Goal: Transaction & Acquisition: Purchase product/service

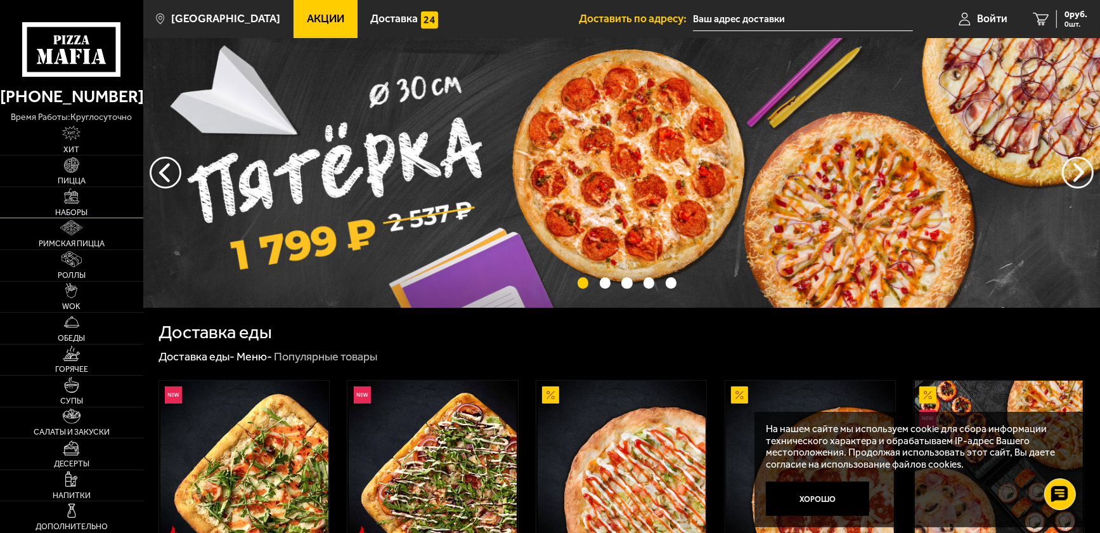
click at [81, 203] on link "Наборы" at bounding box center [71, 202] width 143 height 31
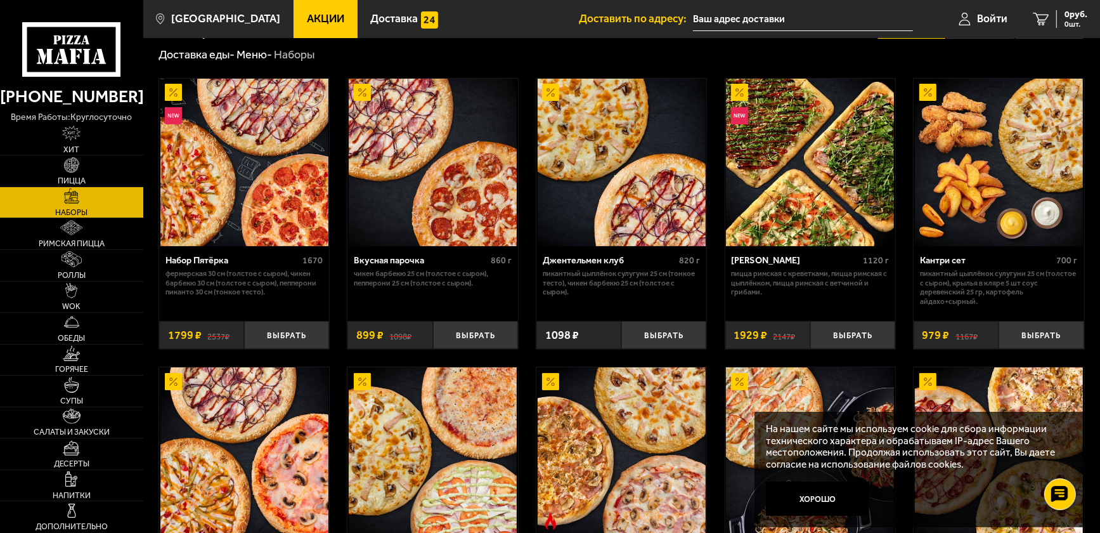
scroll to position [63, 0]
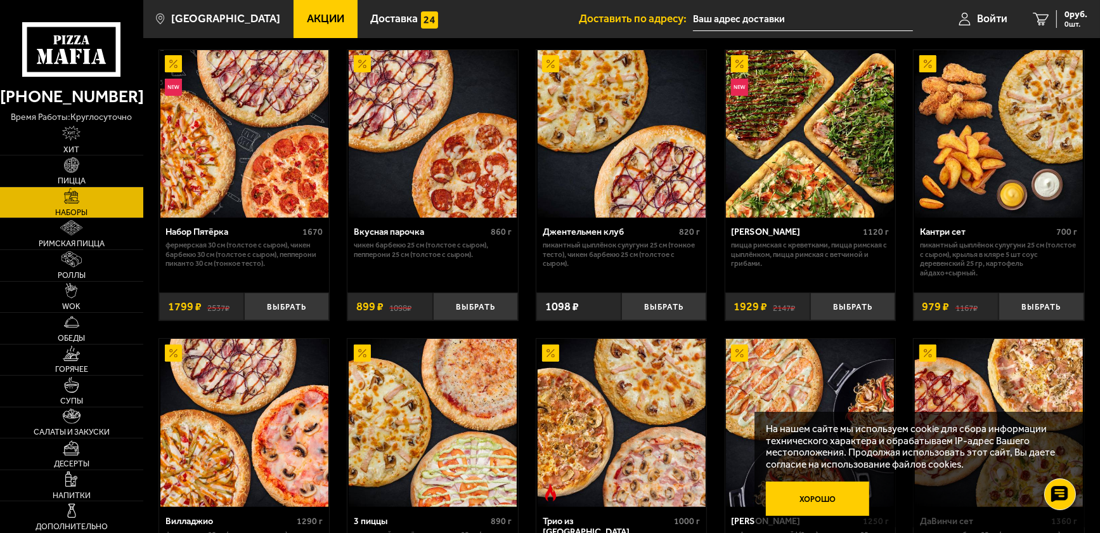
click at [806, 494] on button "Хорошо" at bounding box center [817, 498] width 103 height 34
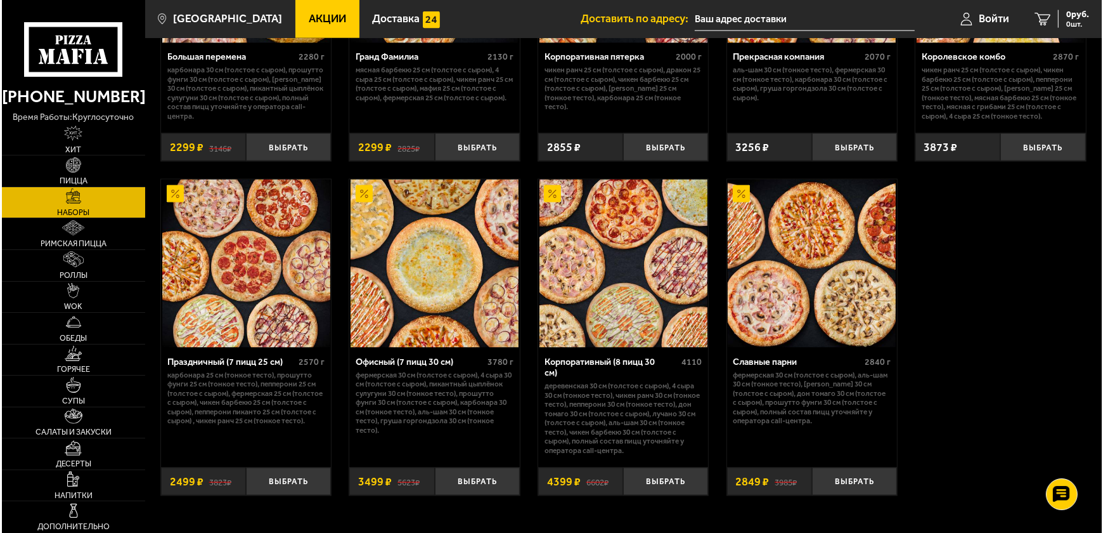
scroll to position [1711, 0]
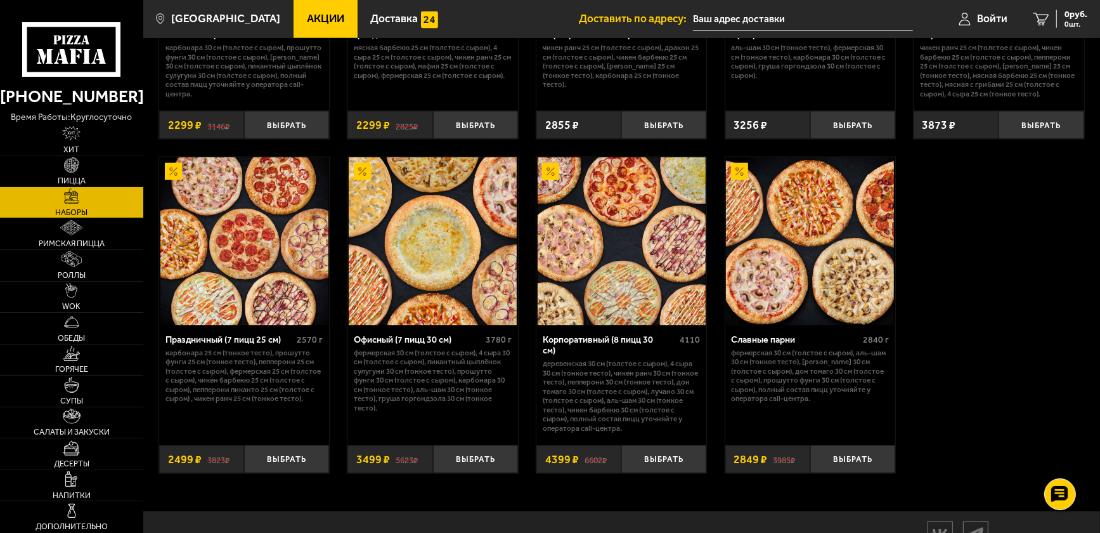
click at [263, 280] on img at bounding box center [244, 241] width 168 height 168
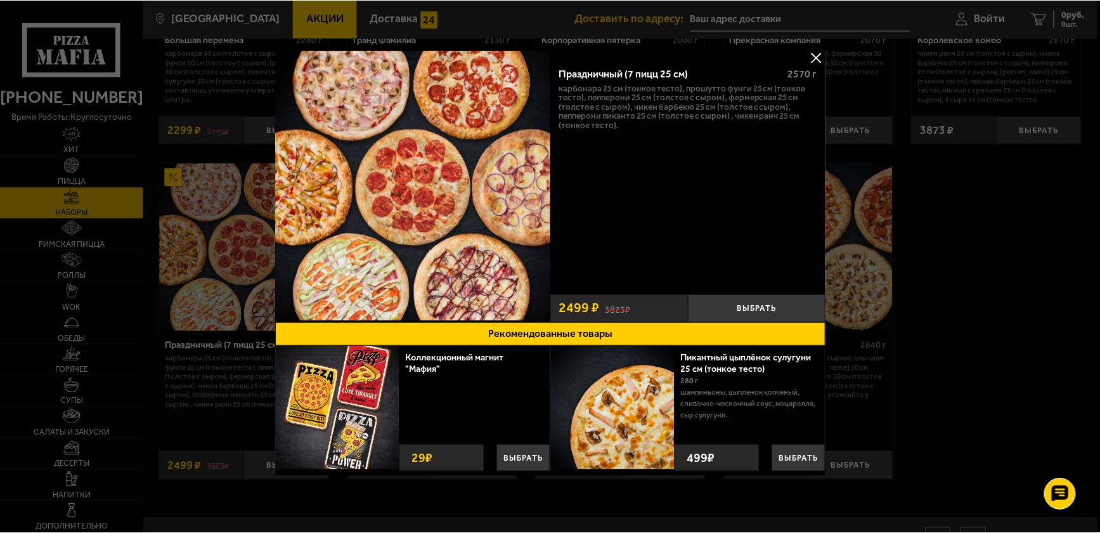
scroll to position [8, 0]
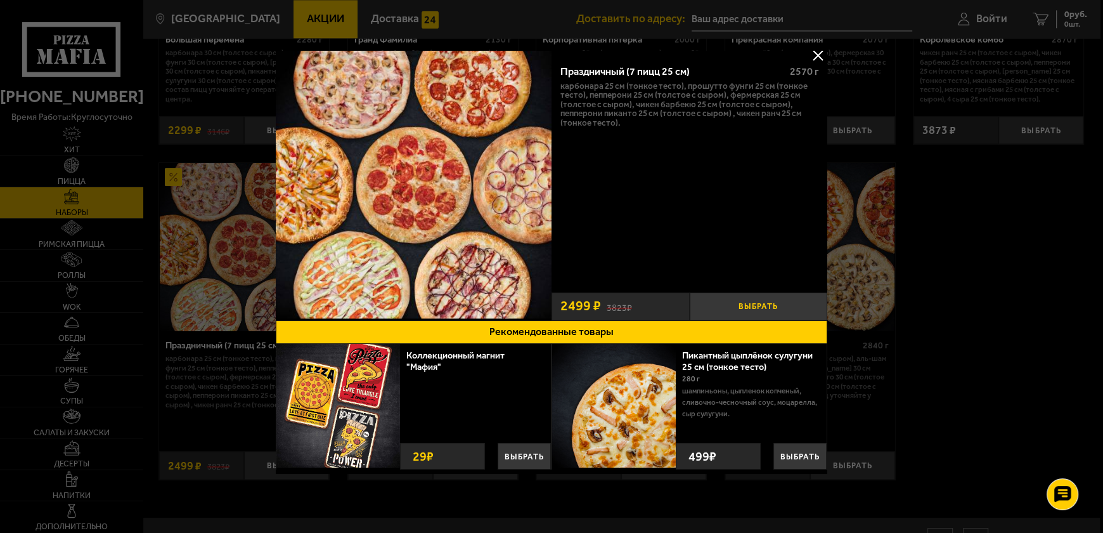
click at [758, 304] on button "Выбрать" at bounding box center [759, 306] width 138 height 28
click at [812, 46] on div at bounding box center [551, 266] width 1103 height 533
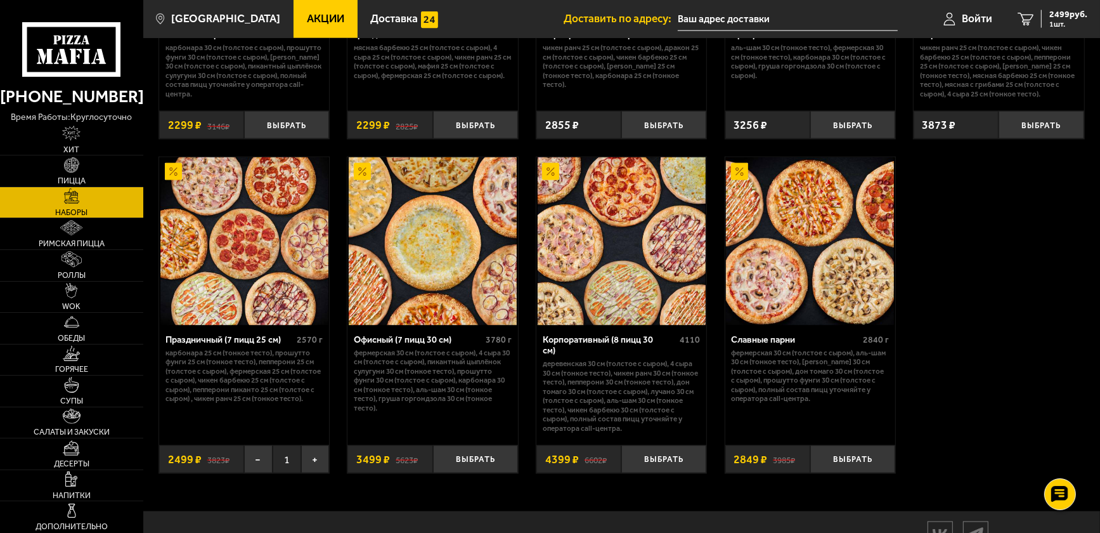
click at [792, 19] on input "text" at bounding box center [788, 19] width 220 height 23
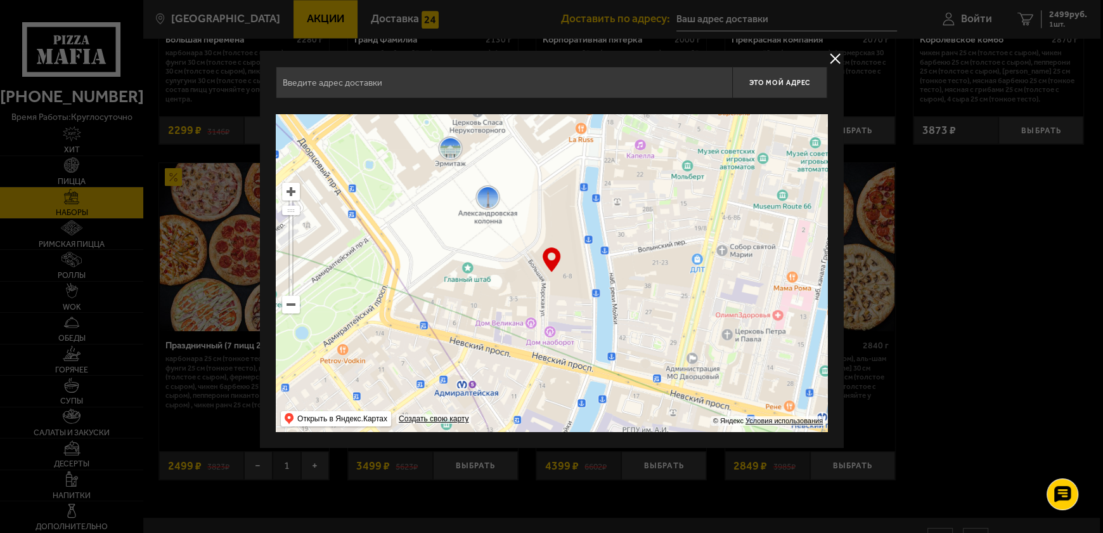
drag, startPoint x: 527, startPoint y: 320, endPoint x: 465, endPoint y: 247, distance: 95.3
click at [465, 247] on ymaps at bounding box center [552, 272] width 552 height 317
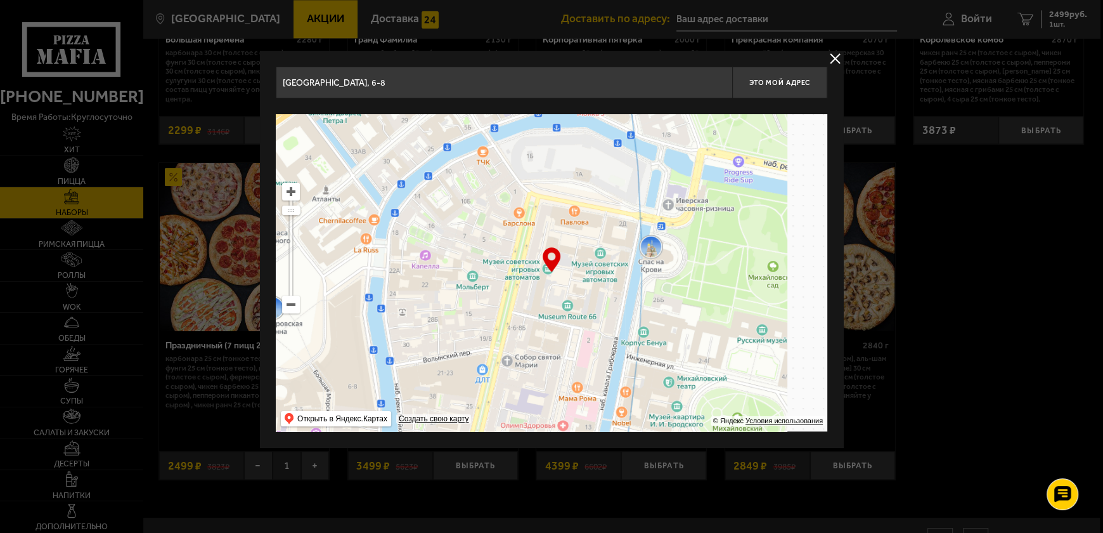
drag, startPoint x: 683, startPoint y: 197, endPoint x: 460, endPoint y: 321, distance: 256.0
click at [461, 320] on ymaps at bounding box center [552, 272] width 552 height 317
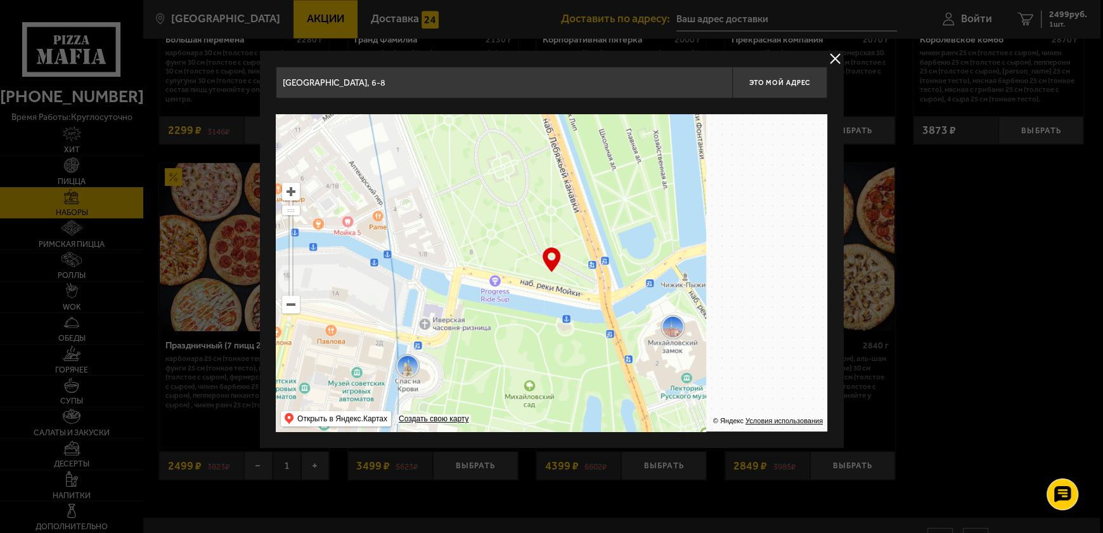
drag, startPoint x: 646, startPoint y: 266, endPoint x: 456, endPoint y: 308, distance: 194.7
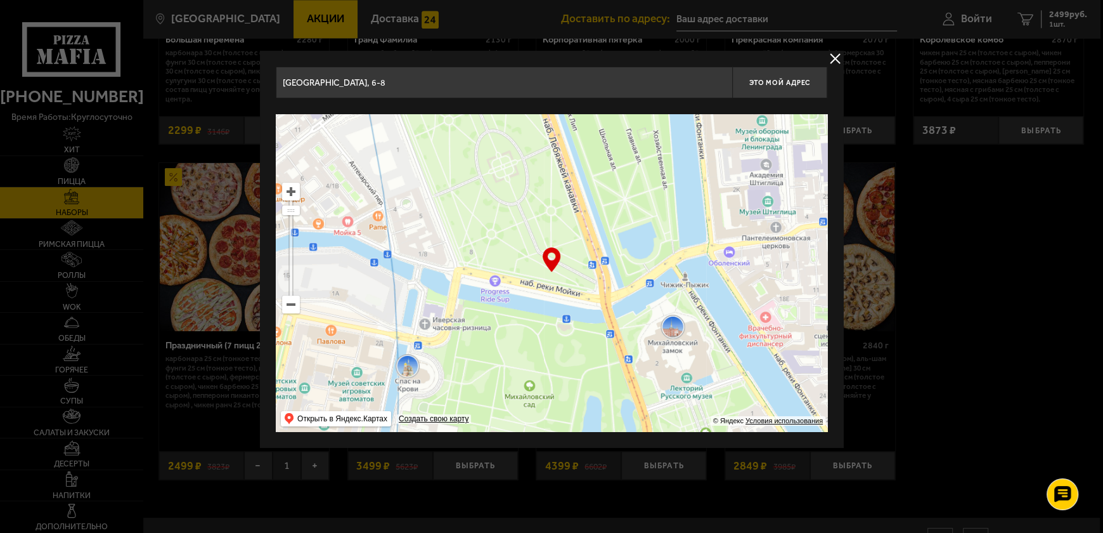
click at [456, 307] on ymaps at bounding box center [552, 272] width 552 height 317
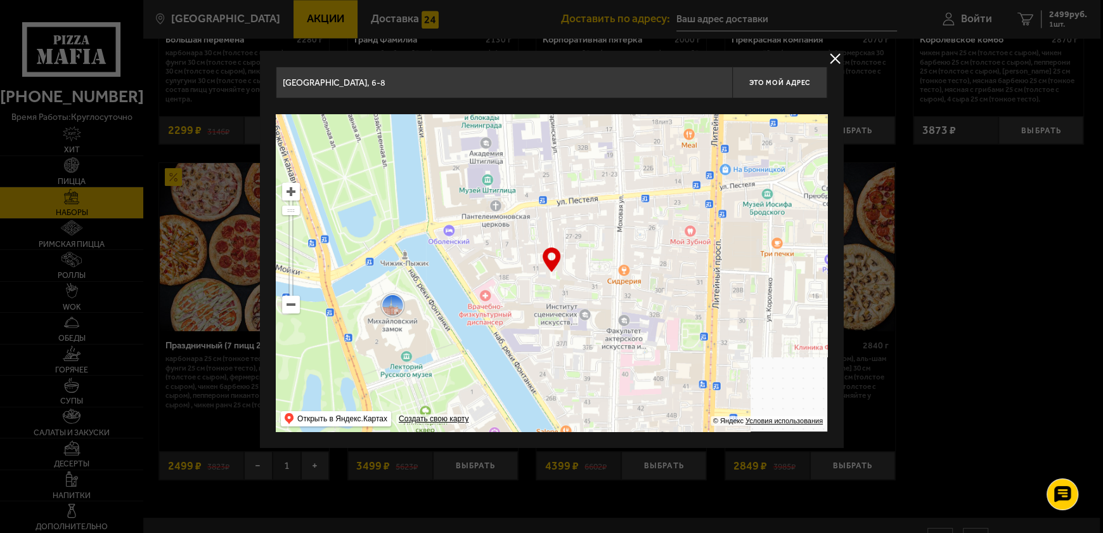
drag, startPoint x: 658, startPoint y: 302, endPoint x: 467, endPoint y: 260, distance: 195.5
click at [467, 260] on ymaps at bounding box center [552, 272] width 552 height 317
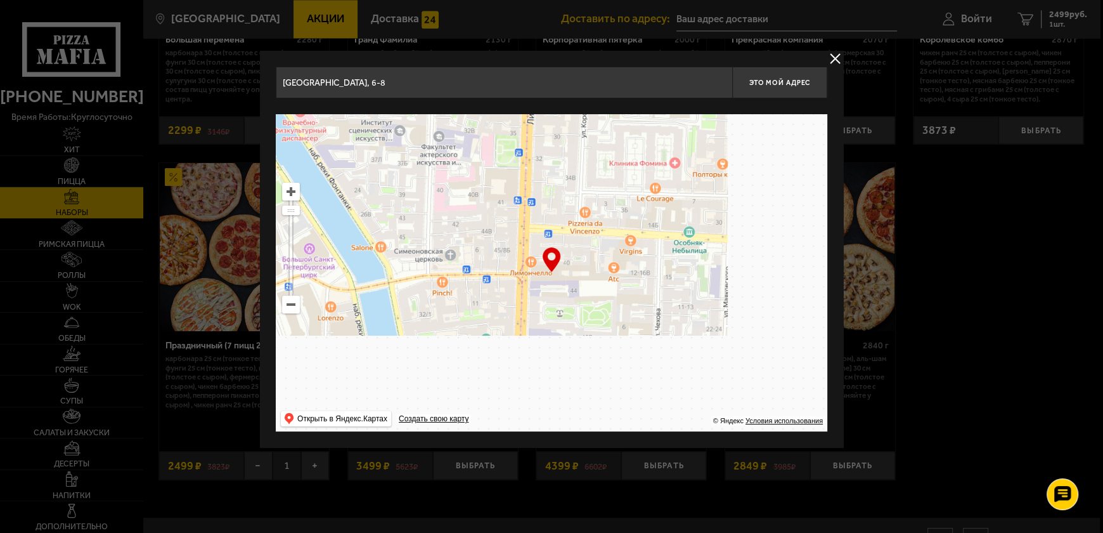
drag, startPoint x: 702, startPoint y: 368, endPoint x: 493, endPoint y: 255, distance: 237.7
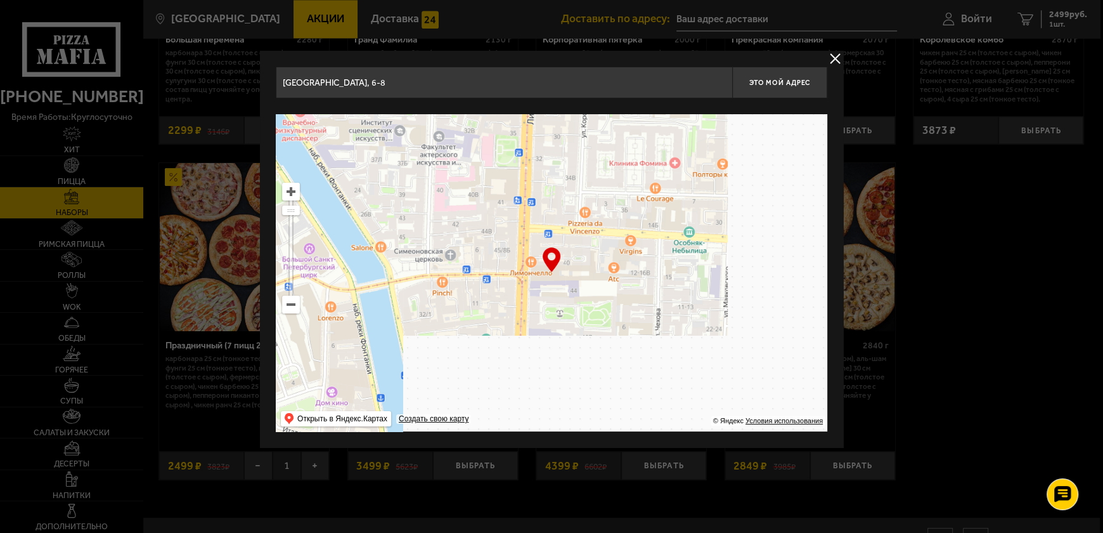
click at [500, 252] on ymaps at bounding box center [552, 272] width 552 height 317
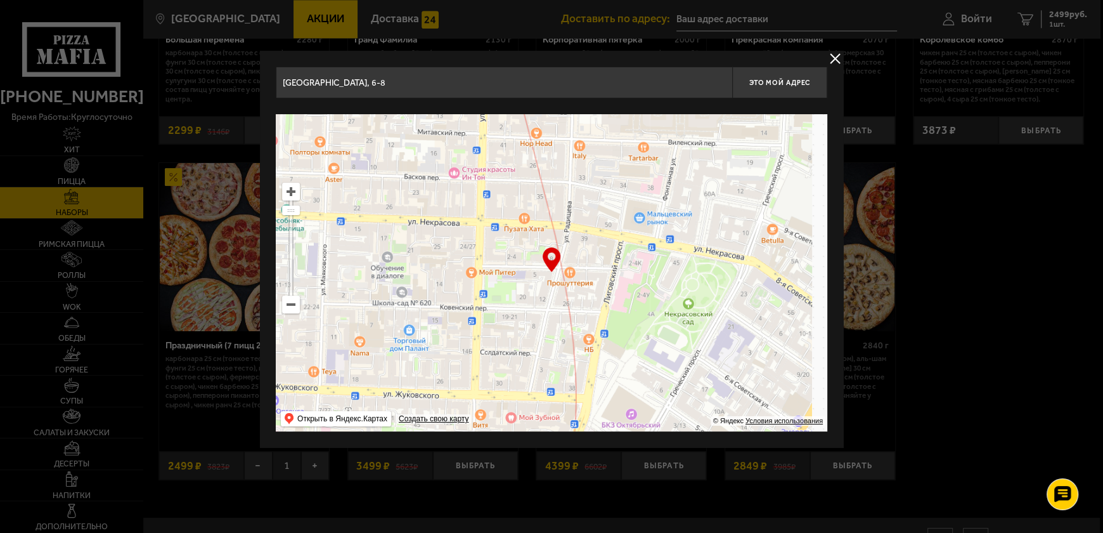
drag, startPoint x: 745, startPoint y: 333, endPoint x: 494, endPoint y: 235, distance: 269.0
click at [501, 239] on ymaps at bounding box center [552, 272] width 552 height 317
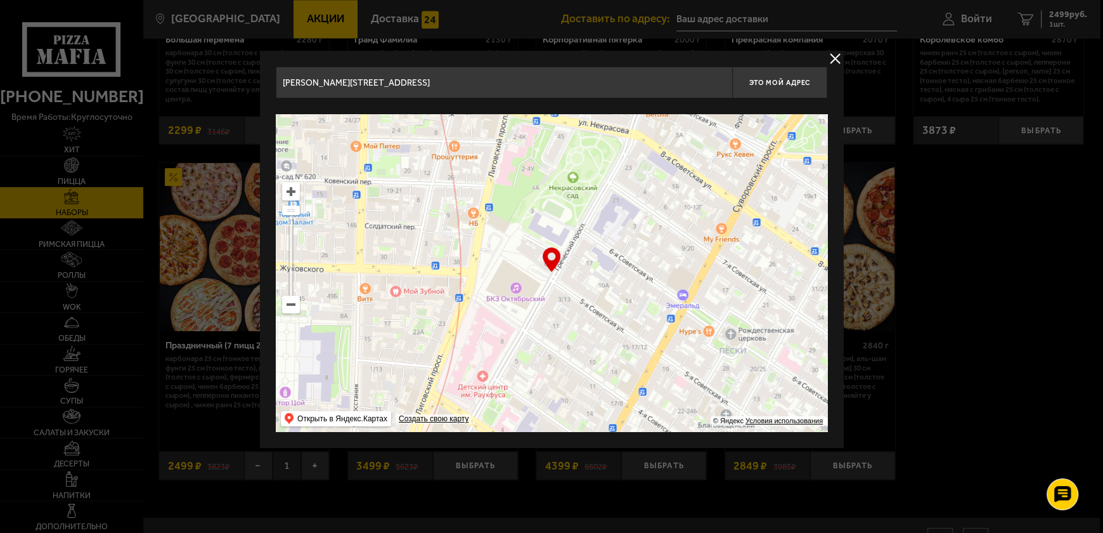
drag, startPoint x: 593, startPoint y: 292, endPoint x: 647, endPoint y: 150, distance: 151.3
click at [614, 197] on ymaps at bounding box center [552, 272] width 552 height 317
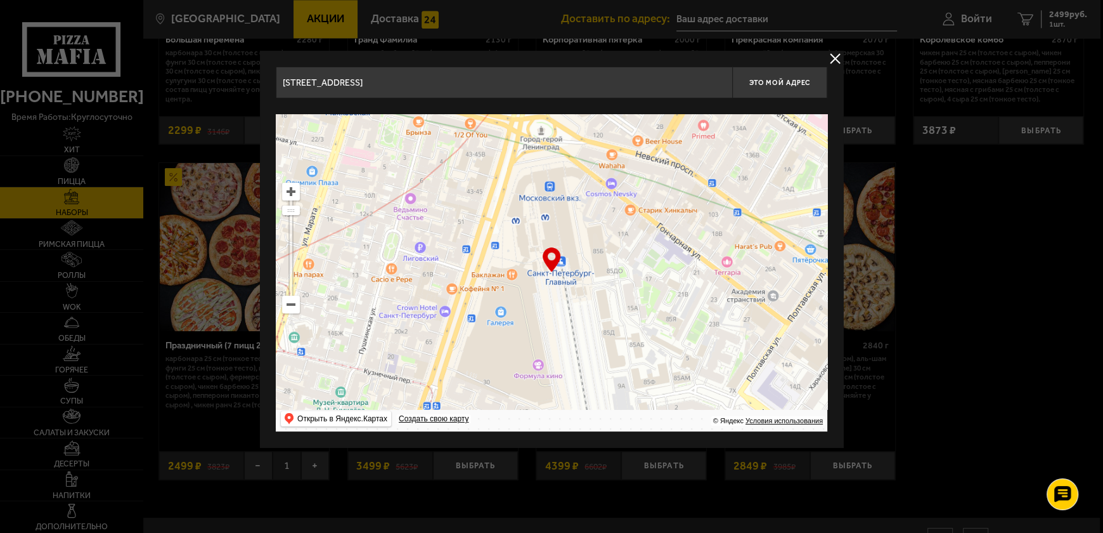
drag, startPoint x: 553, startPoint y: 332, endPoint x: 638, endPoint y: 192, distance: 163.3
click at [637, 192] on ymaps at bounding box center [552, 272] width 552 height 317
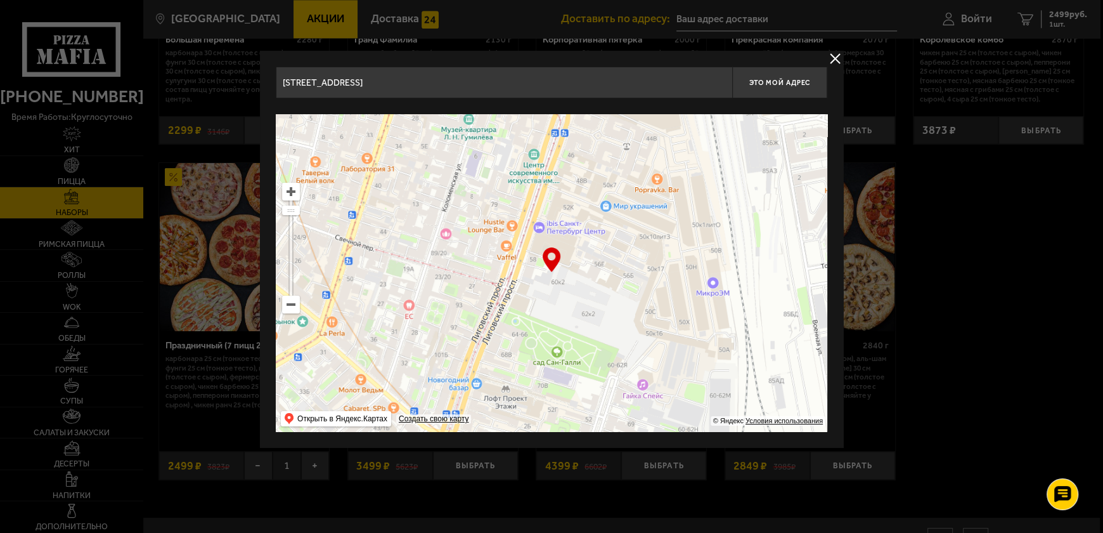
drag, startPoint x: 562, startPoint y: 296, endPoint x: 597, endPoint y: 193, distance: 109.1
click at [597, 197] on ymaps at bounding box center [552, 272] width 552 height 317
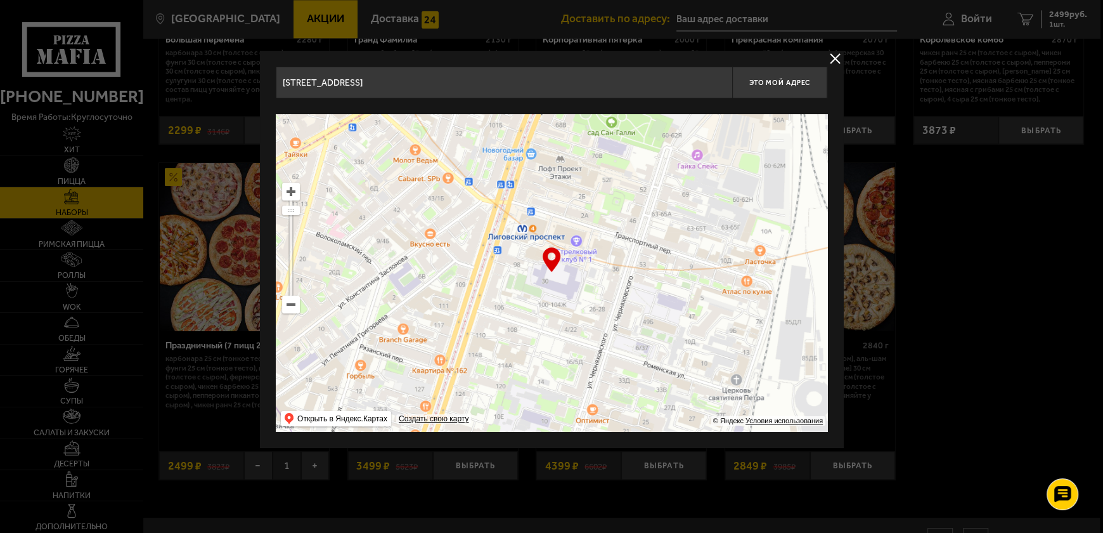
drag, startPoint x: 532, startPoint y: 345, endPoint x: 591, endPoint y: 200, distance: 156.9
click at [588, 210] on ymaps at bounding box center [552, 272] width 552 height 317
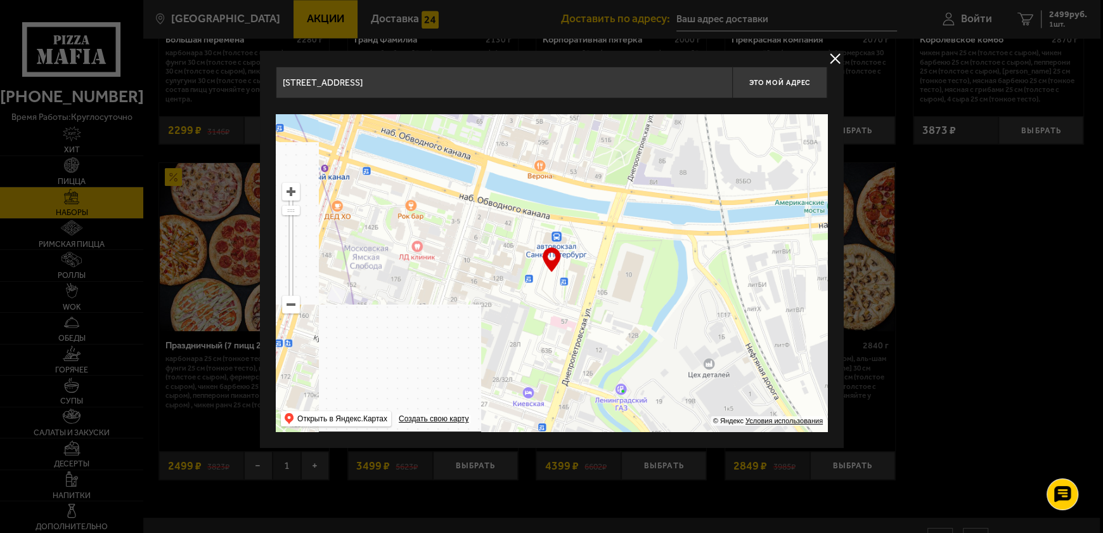
drag, startPoint x: 523, startPoint y: 327, endPoint x: 429, endPoint y: 178, distance: 176.4
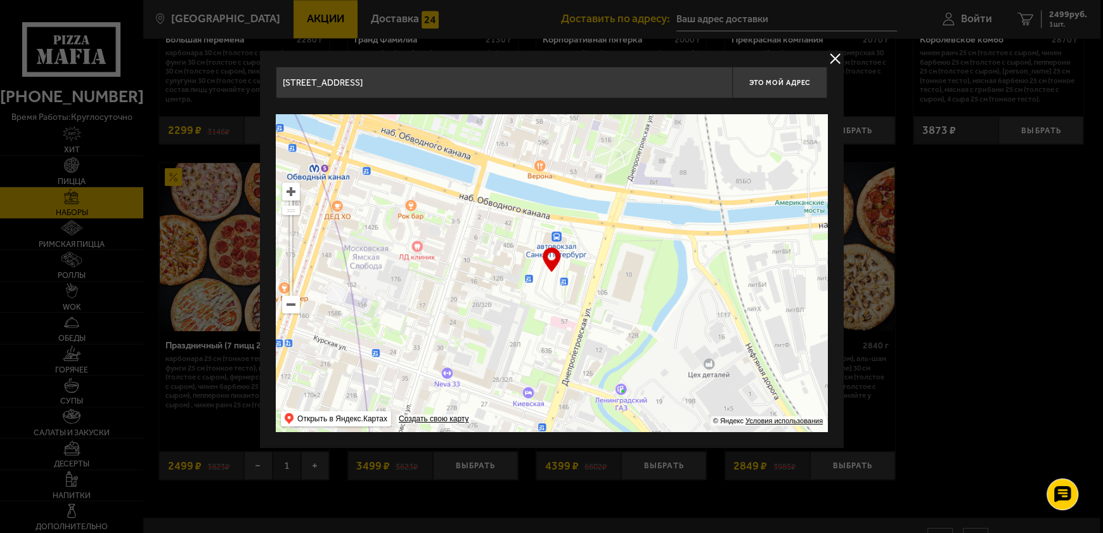
click at [426, 181] on ymaps at bounding box center [552, 272] width 552 height 317
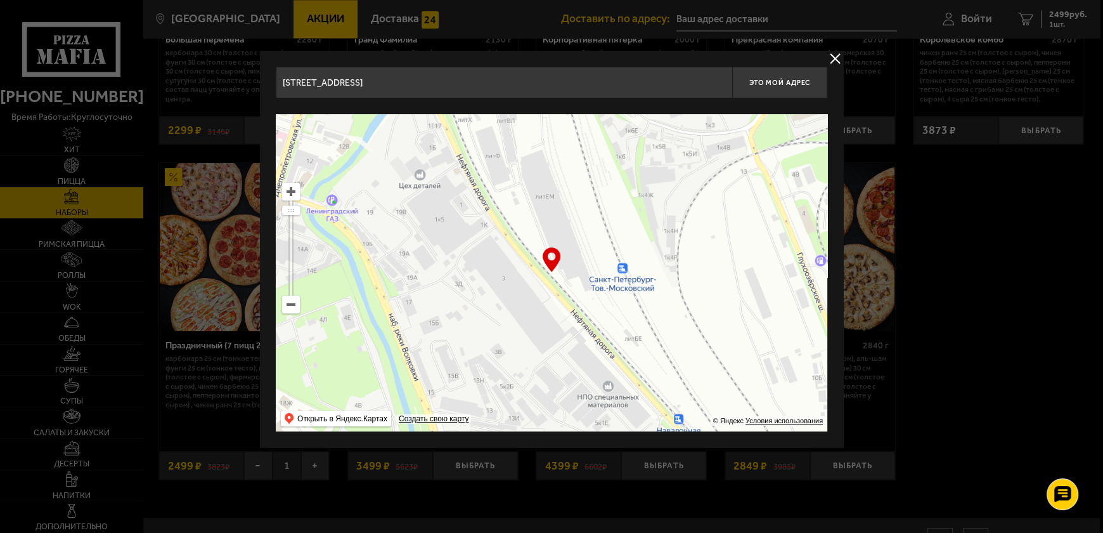
drag, startPoint x: 619, startPoint y: 266, endPoint x: 479, endPoint y: 224, distance: 146.6
click at [480, 231] on ymaps at bounding box center [552, 272] width 552 height 317
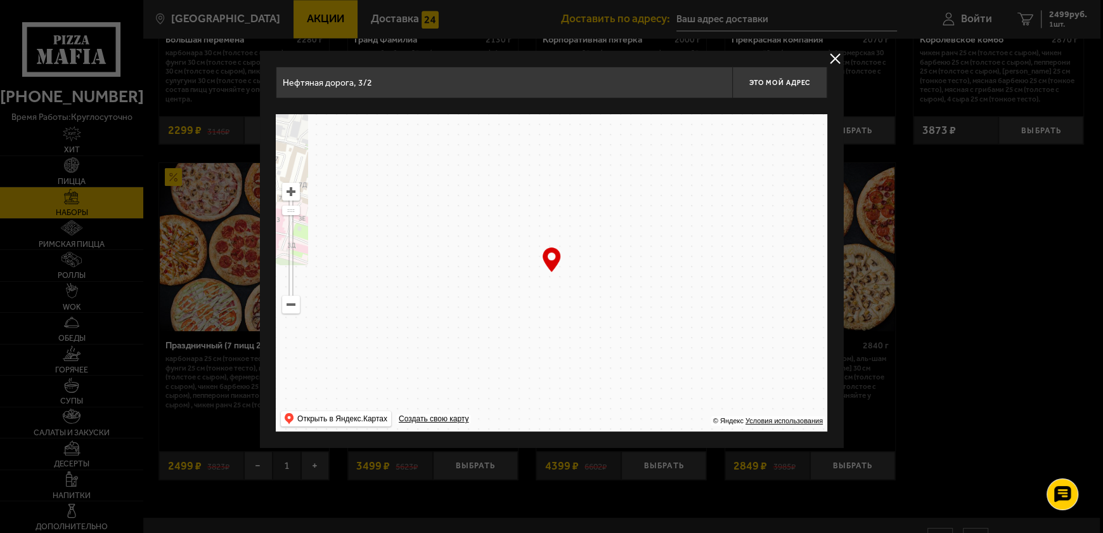
drag, startPoint x: 610, startPoint y: 354, endPoint x: 511, endPoint y: 188, distance: 193.6
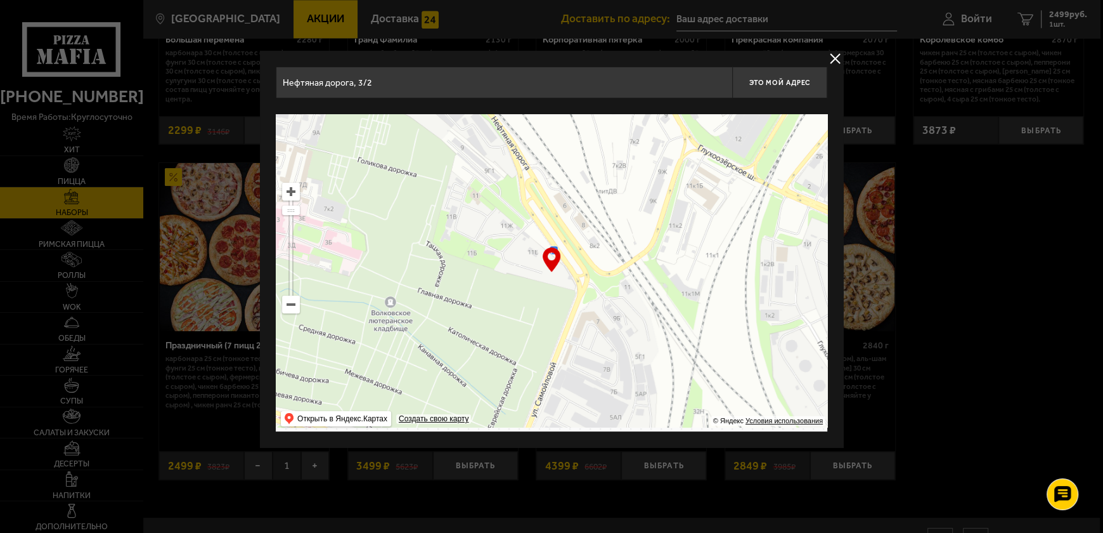
click at [511, 197] on ymaps at bounding box center [552, 272] width 552 height 317
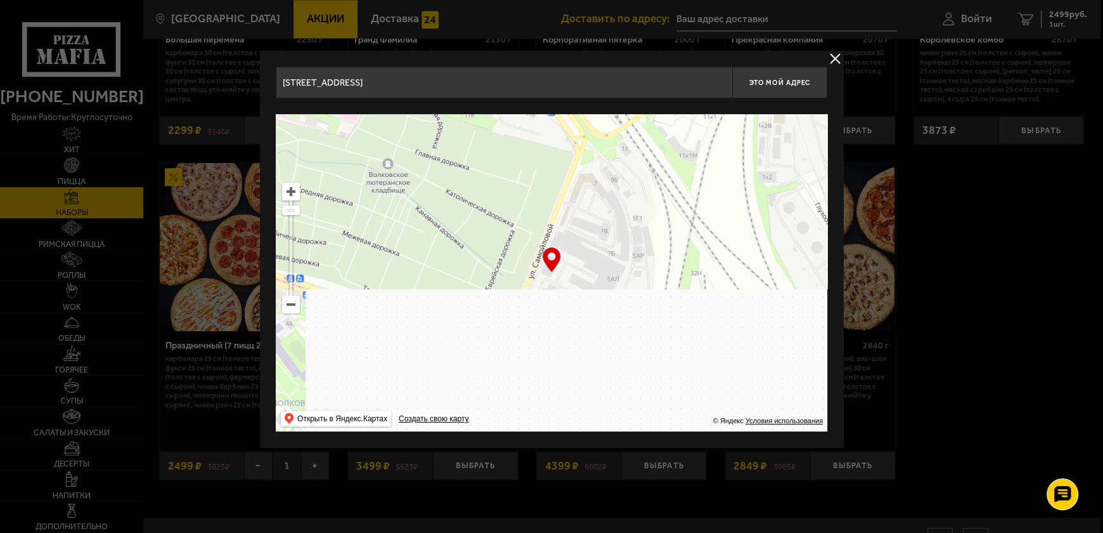
drag, startPoint x: 565, startPoint y: 248, endPoint x: 573, endPoint y: 302, distance: 54.5
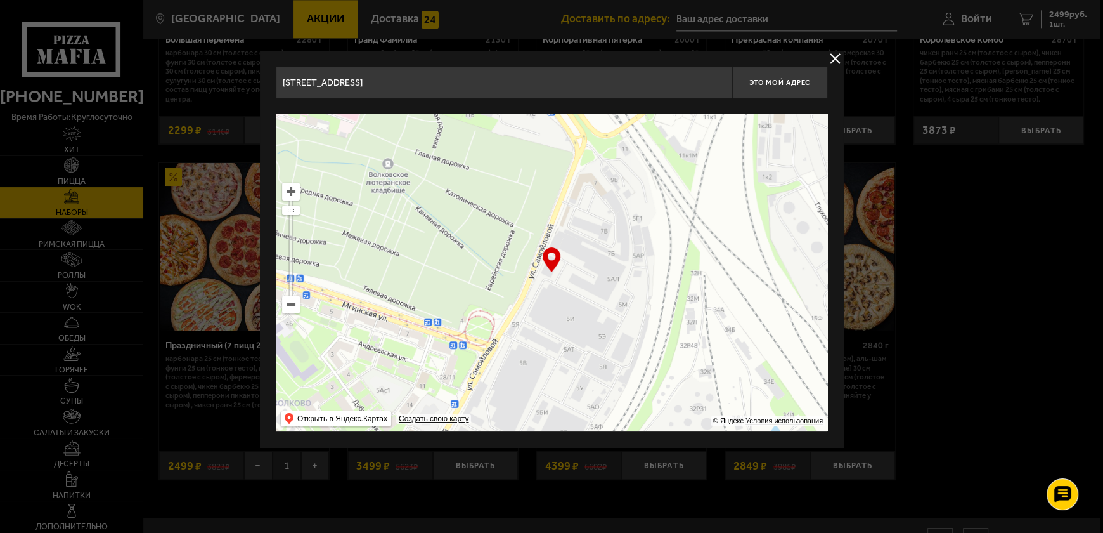
click at [573, 302] on ymaps at bounding box center [552, 272] width 552 height 317
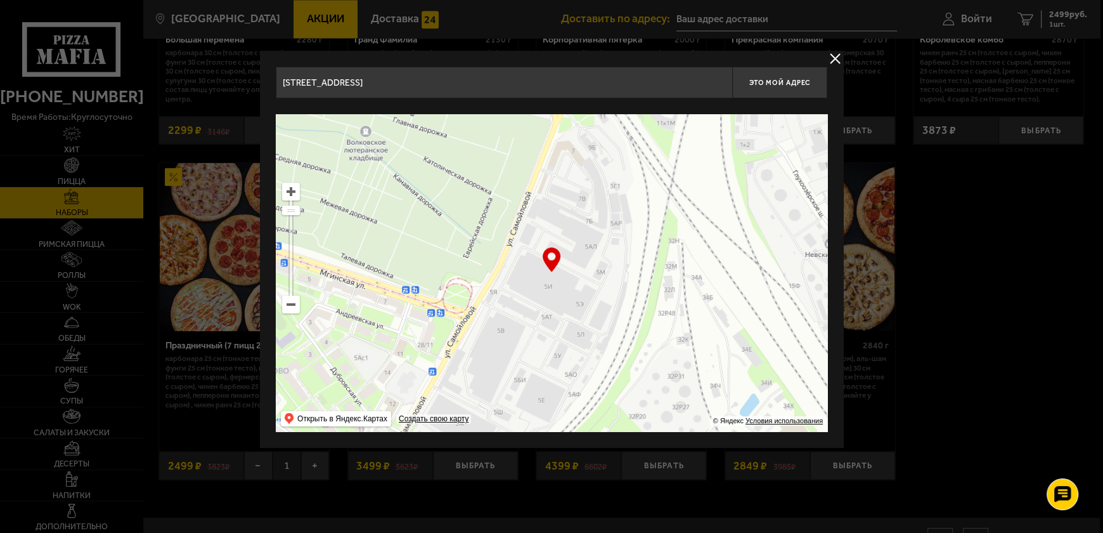
drag, startPoint x: 595, startPoint y: 345, endPoint x: 565, endPoint y: 236, distance: 112.3
click at [565, 236] on ymaps at bounding box center [552, 272] width 552 height 317
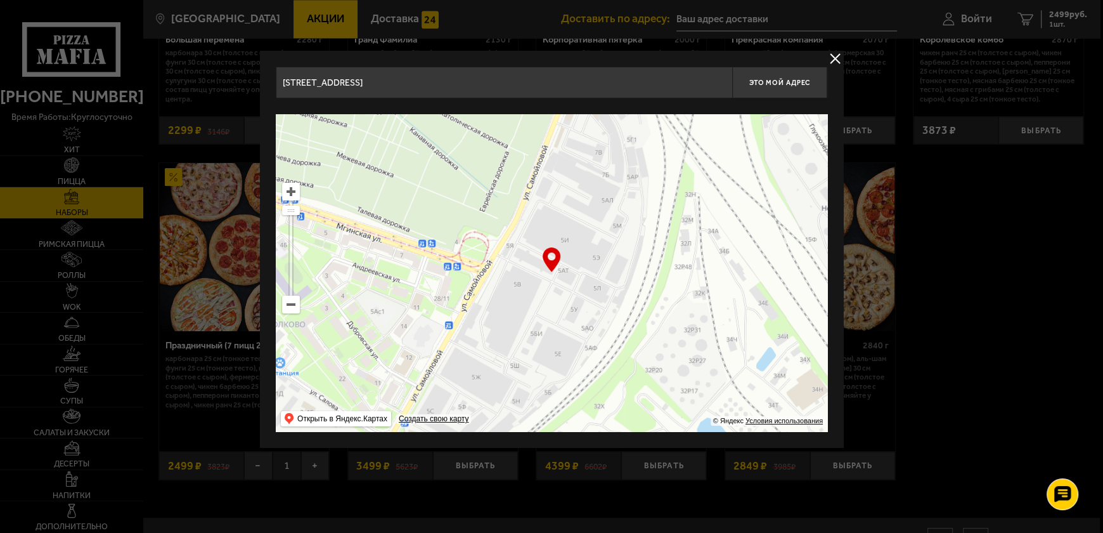
drag, startPoint x: 546, startPoint y: 324, endPoint x: 569, endPoint y: 269, distance: 59.1
click at [568, 269] on ymaps at bounding box center [552, 272] width 552 height 317
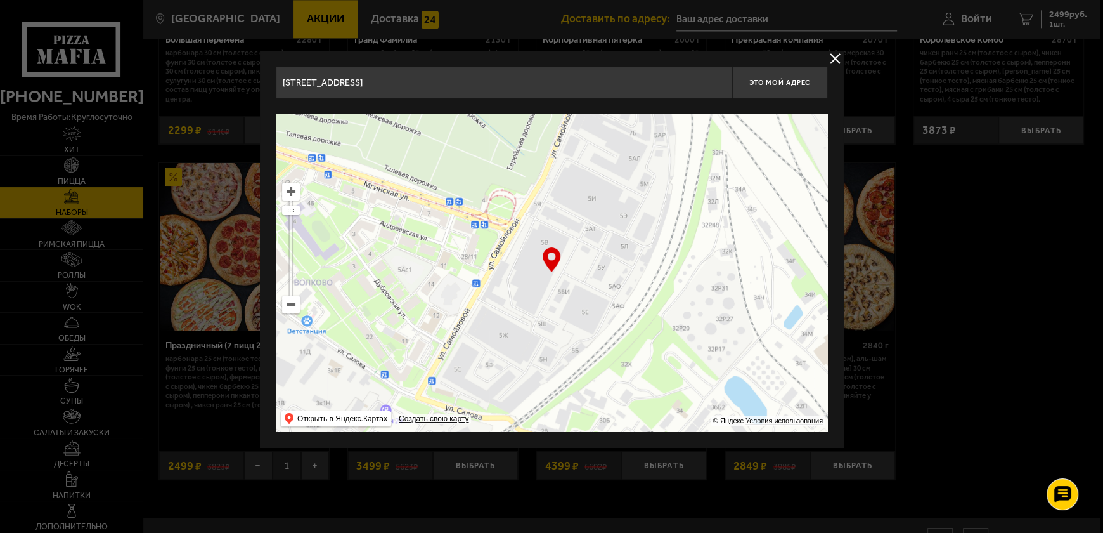
type input "[STREET_ADDRESS]"
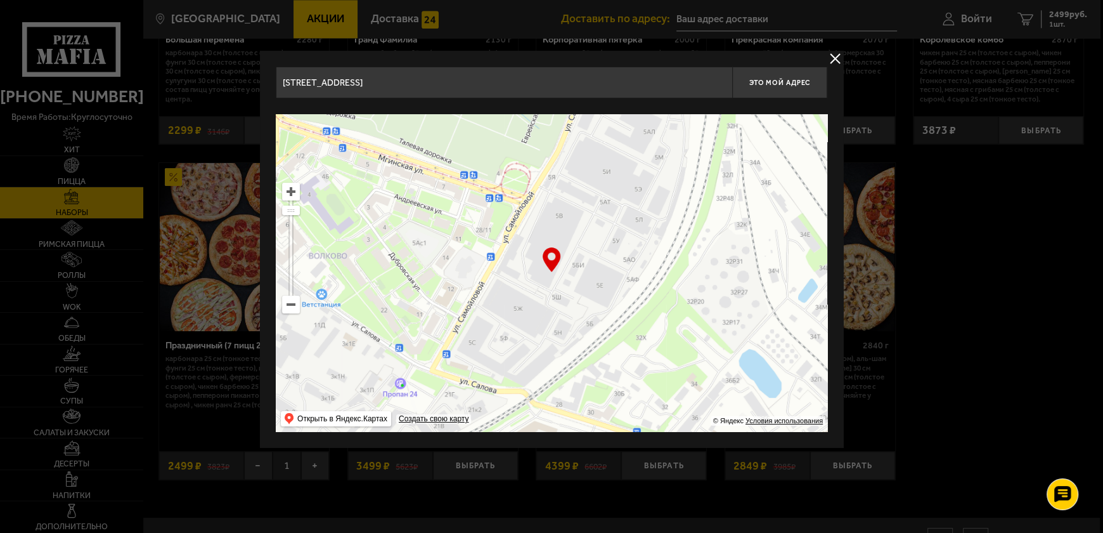
drag, startPoint x: 574, startPoint y: 265, endPoint x: 598, endPoint y: 220, distance: 51.1
click at [598, 220] on ymaps at bounding box center [552, 272] width 552 height 317
click at [787, 79] on span "Это мой адрес" at bounding box center [779, 83] width 61 height 8
type input "[STREET_ADDRESS]"
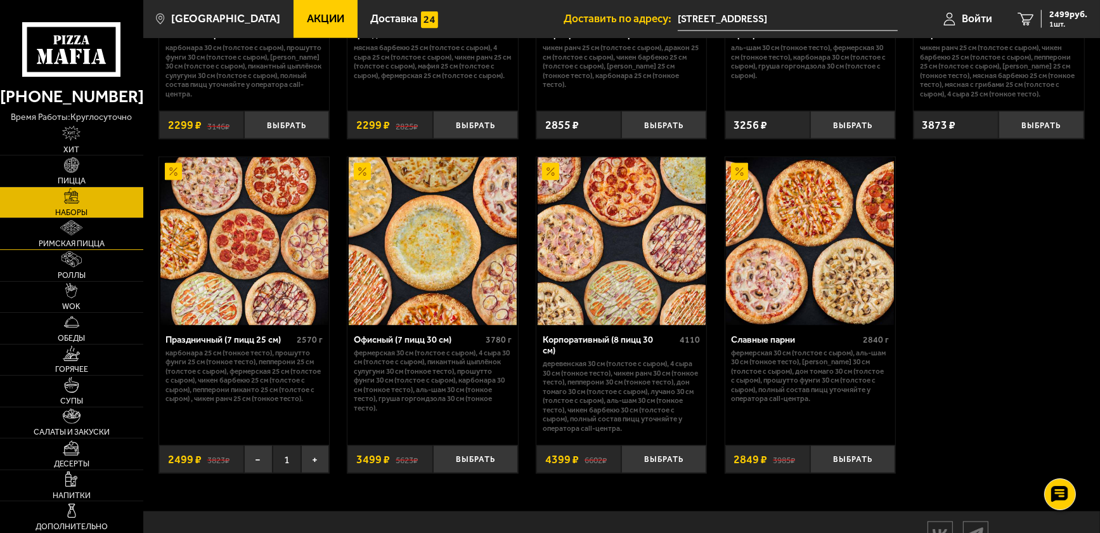
click at [74, 230] on img at bounding box center [71, 227] width 22 height 15
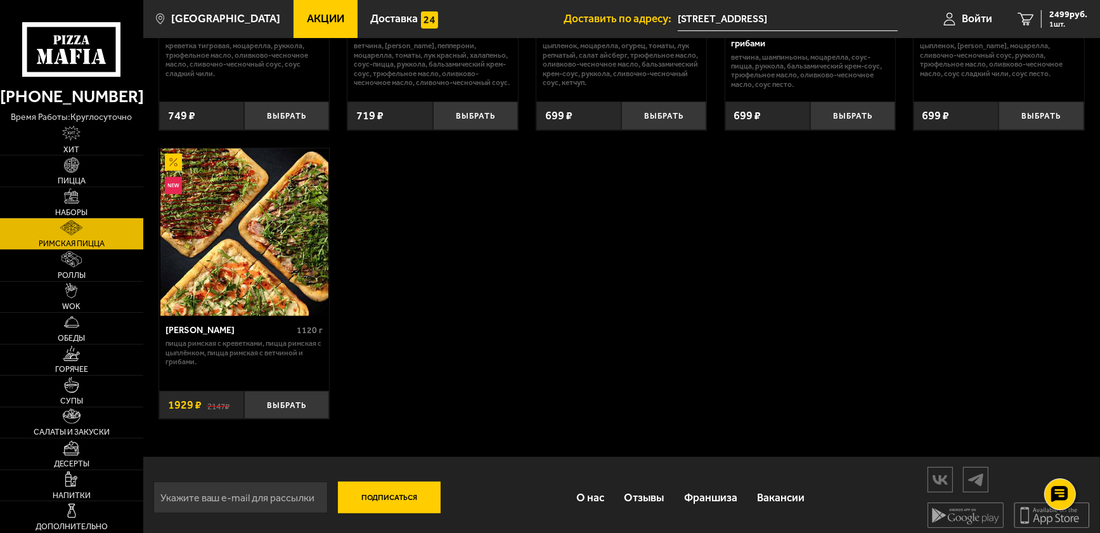
scroll to position [268, 0]
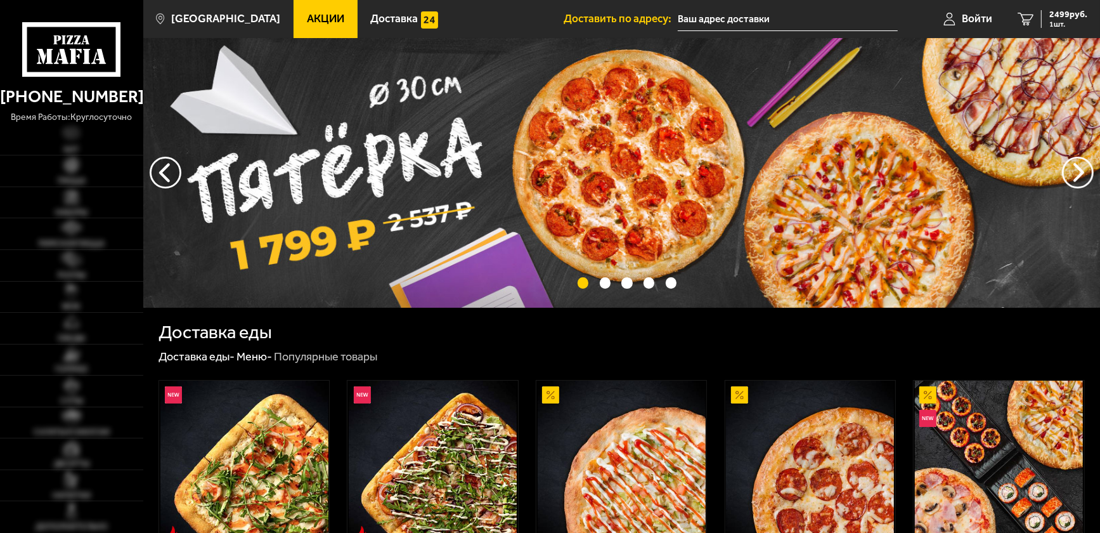
type input "[STREET_ADDRESS]"
click at [1066, 16] on span "2499 руб." at bounding box center [1068, 14] width 38 height 9
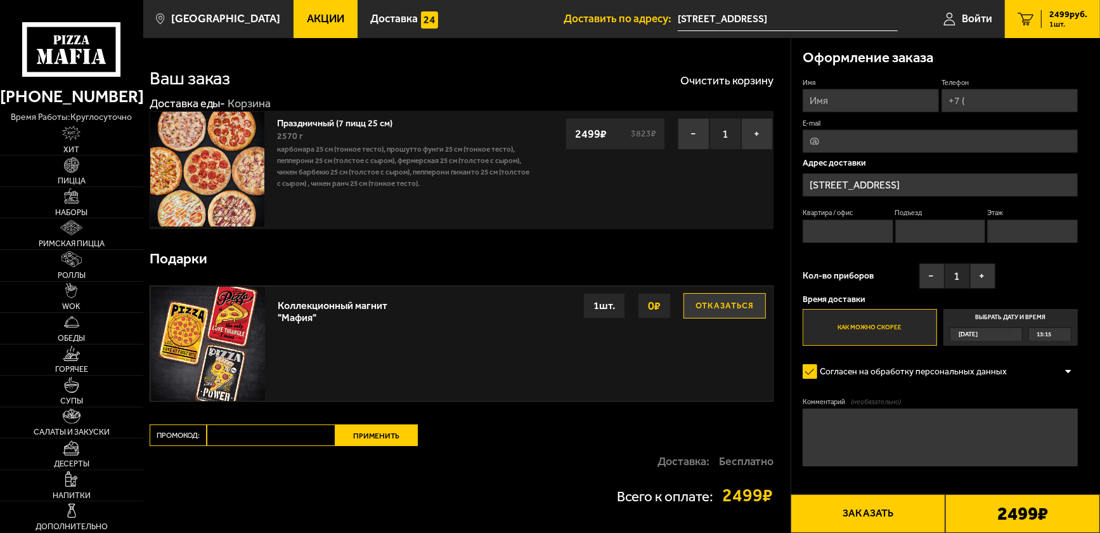
click at [815, 441] on textarea "Комментарий (необязательно)" at bounding box center [940, 436] width 275 height 57
click at [851, 437] on textarea "Комментарий (необязательно)" at bounding box center [940, 436] width 275 height 57
type textarea "Н"
type textarea "Заезд через главную проходную. На проходной сказать что в БЦЛР и записку на вые…"
click at [1004, 331] on div "Сегодня" at bounding box center [980, 334] width 60 height 13
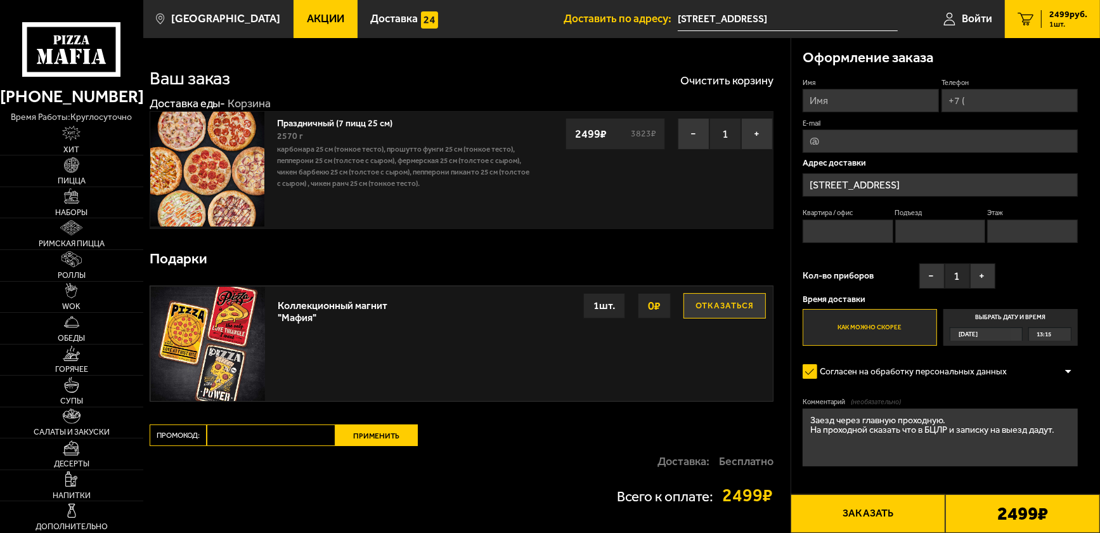
click at [0, 0] on input "Выбрать дату и время Сегодня 13:15" at bounding box center [0, 0] width 0 height 0
click at [978, 332] on span "Сегодня" at bounding box center [968, 334] width 19 height 13
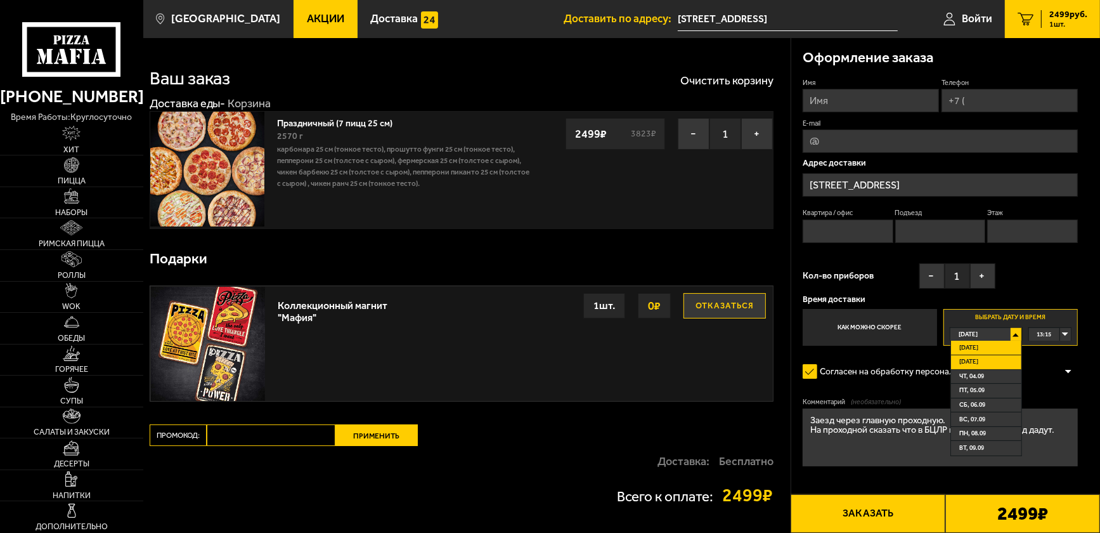
click at [986, 356] on li "Завтра" at bounding box center [986, 362] width 70 height 15
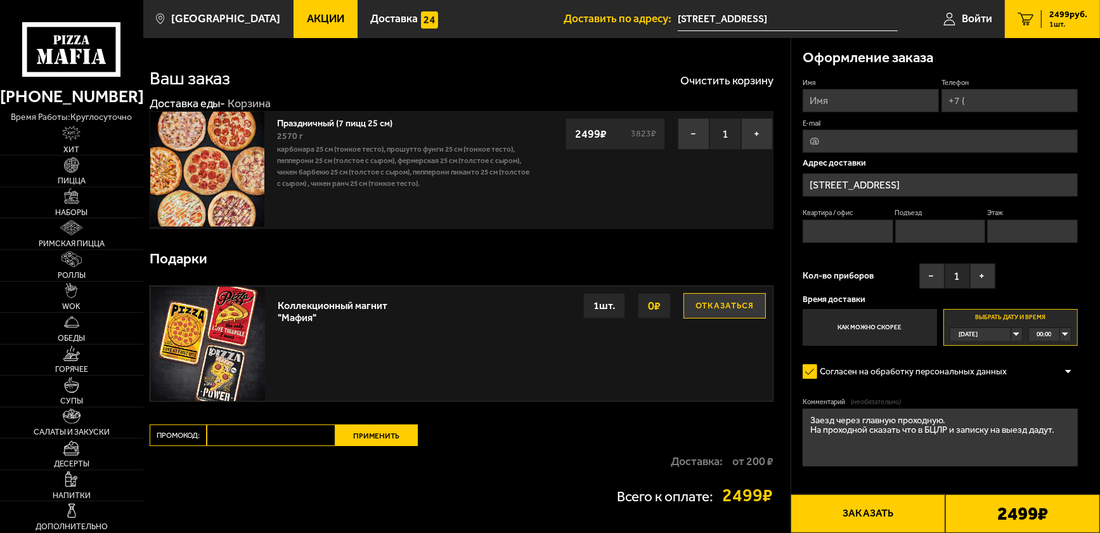
click at [1052, 329] on div "00:00" at bounding box center [1050, 334] width 42 height 13
click at [1062, 405] on li "11:00" at bounding box center [1050, 407] width 41 height 15
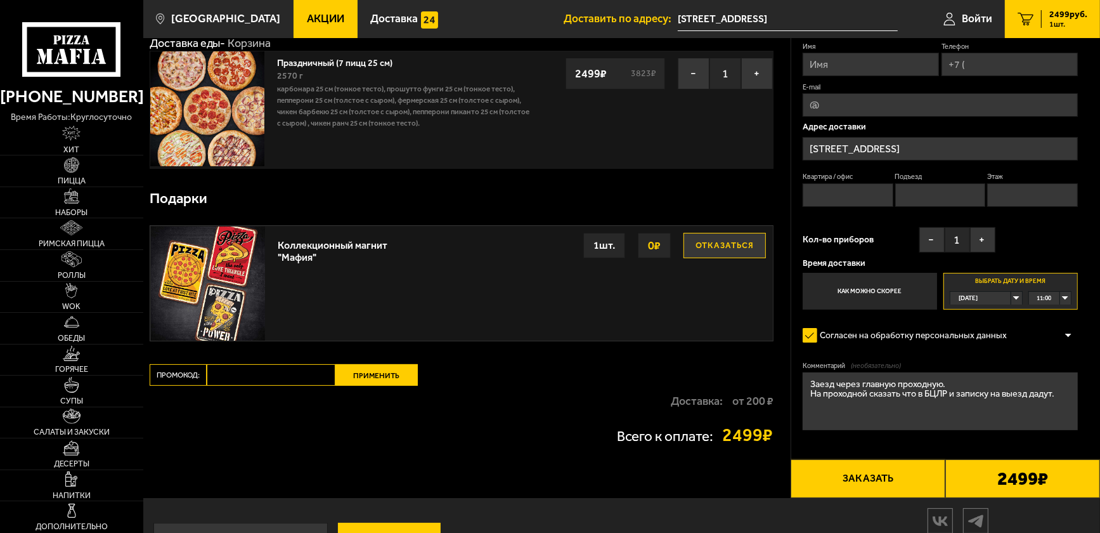
scroll to position [63, 0]
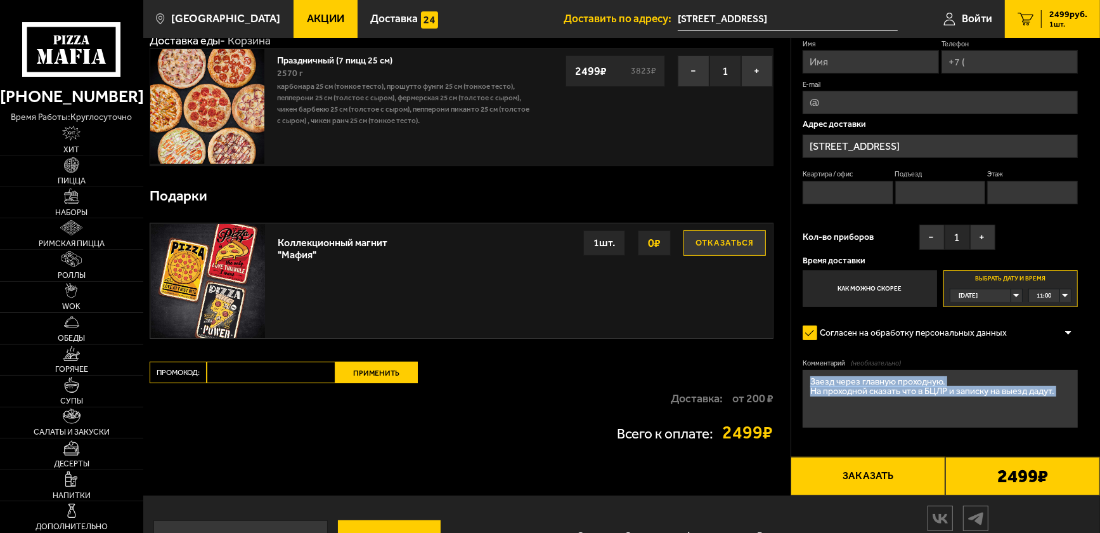
drag, startPoint x: 989, startPoint y: 475, endPoint x: 927, endPoint y: 352, distance: 137.5
click at [927, 352] on div "Оформление заказа Имя Телефон E-mail Адрес доставки улица Самойловой, 5В Кварти…" at bounding box center [945, 235] width 309 height 520
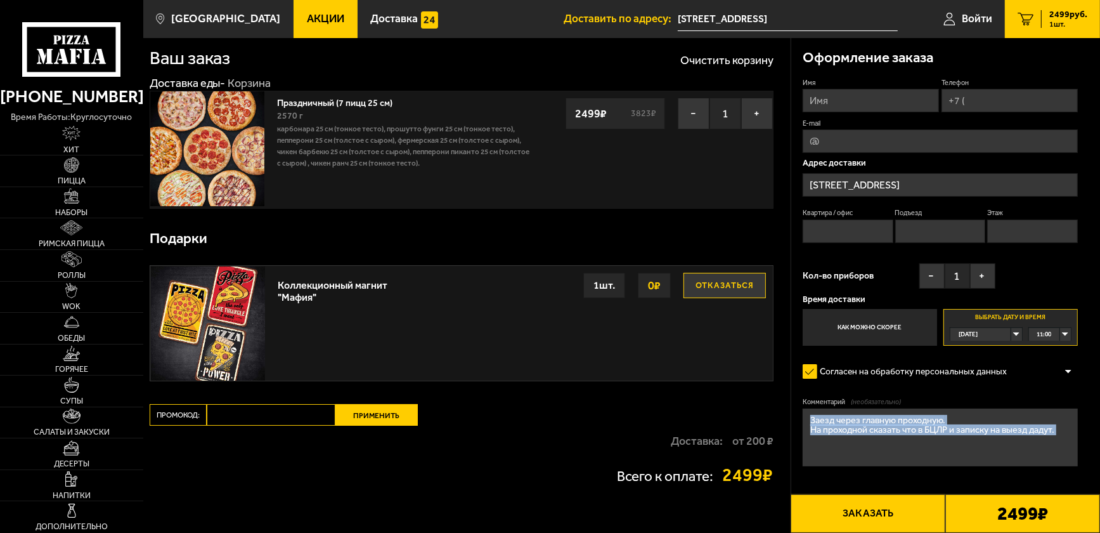
scroll to position [0, 0]
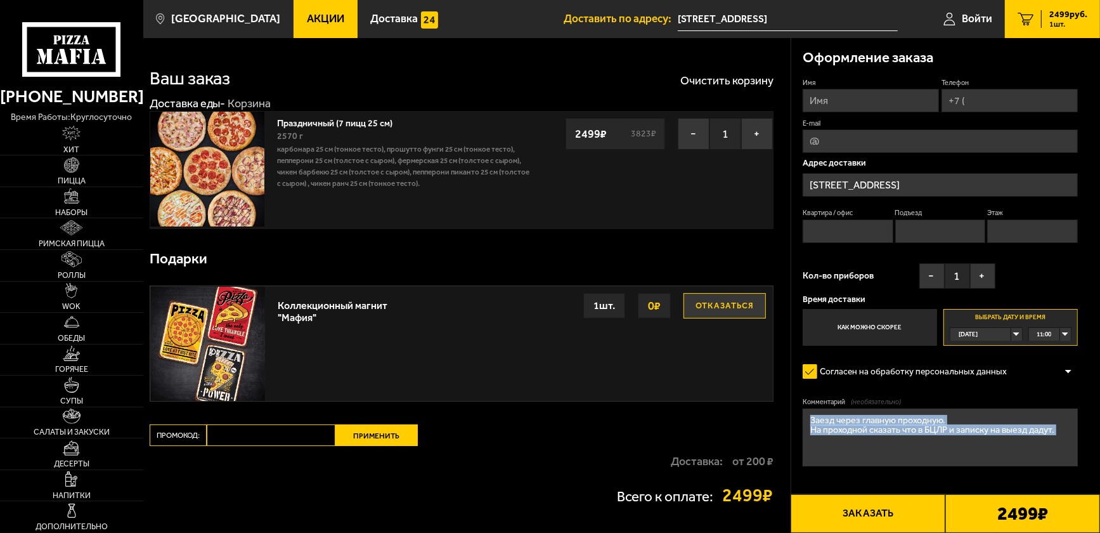
click at [852, 83] on label "Имя" at bounding box center [871, 83] width 136 height 10
click at [852, 89] on input "Имя" at bounding box center [871, 100] width 136 height 23
click at [852, 96] on input "Имя" at bounding box center [871, 100] width 136 height 23
type input "Владислав"
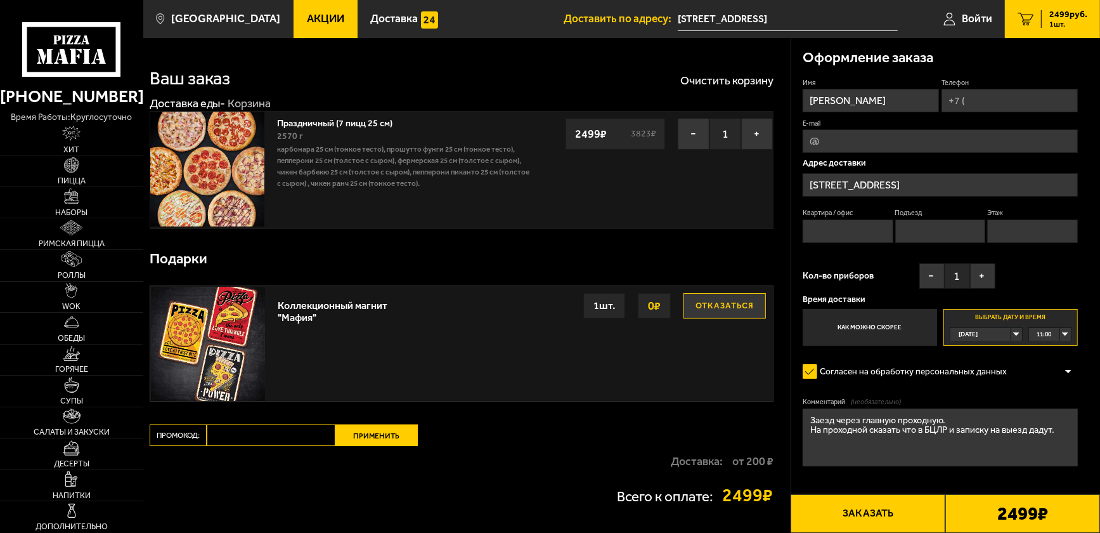
type input "+7 (999) 239-15-74"
type input "madaragaming00@gmail.com"
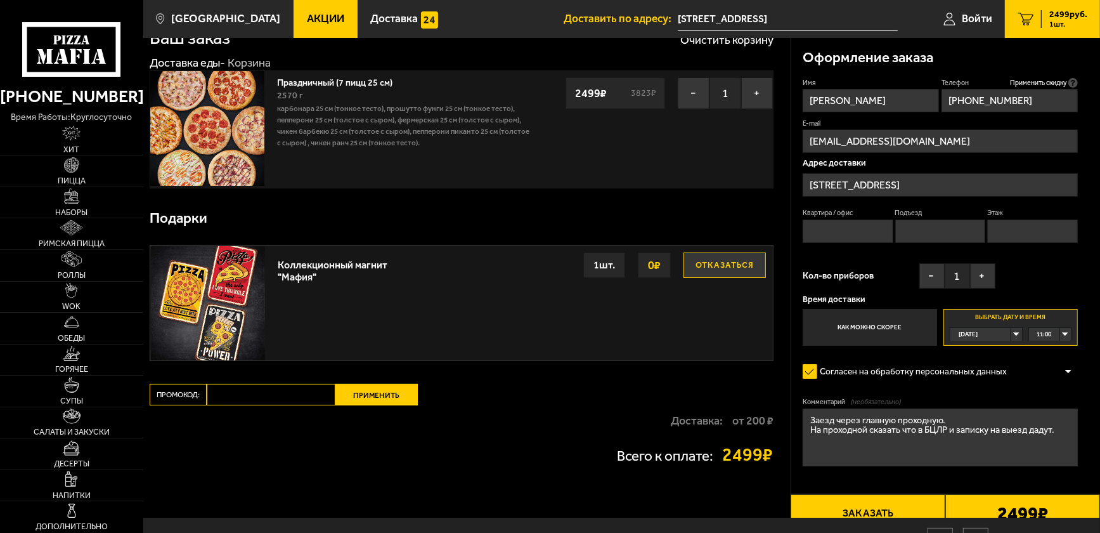
scroll to position [63, 0]
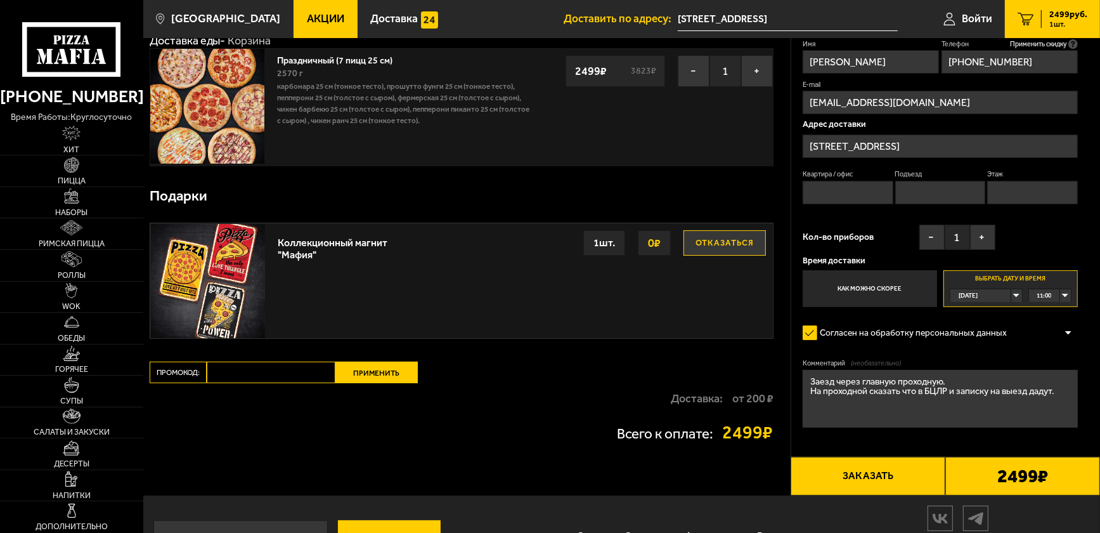
click at [910, 478] on button "Заказать" at bounding box center [868, 475] width 155 height 39
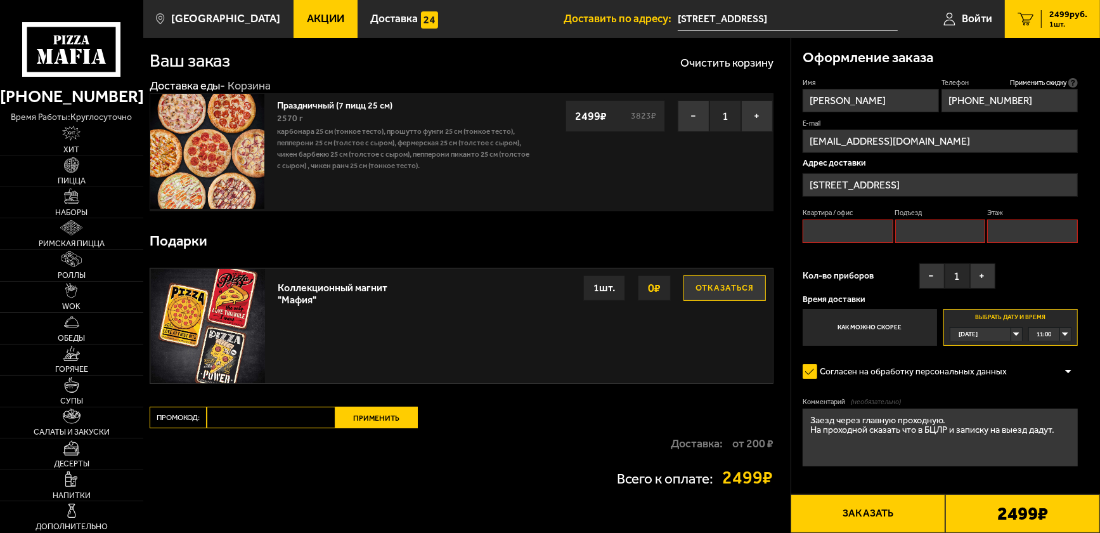
scroll to position [0, 0]
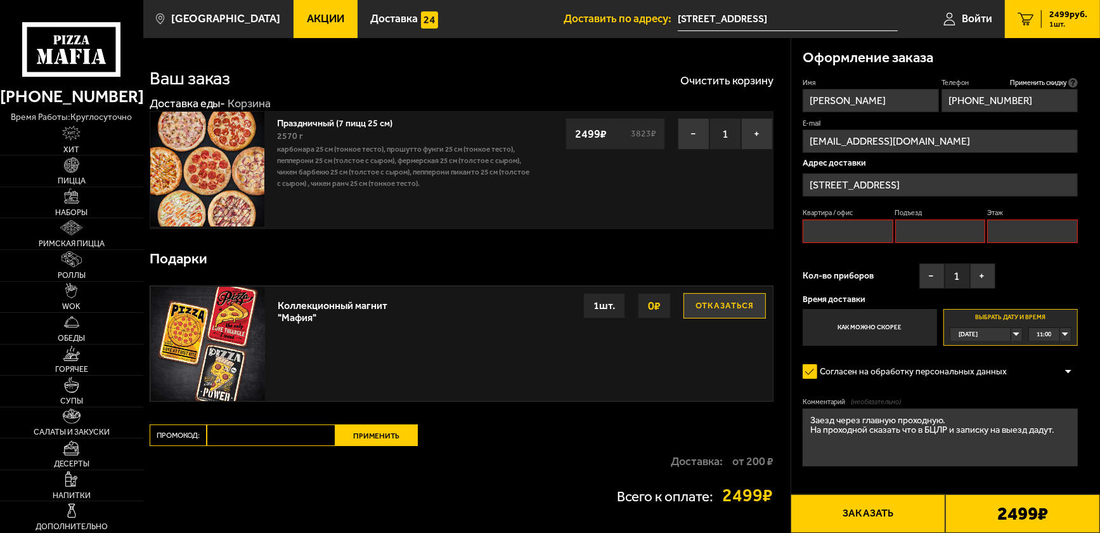
click at [840, 227] on input "Квартира / офис" at bounding box center [848, 230] width 91 height 23
type input "1"
drag, startPoint x: 909, startPoint y: 235, endPoint x: 988, endPoint y: 236, distance: 79.3
click at [910, 235] on input "Подъезд" at bounding box center [940, 230] width 91 height 23
type input "1"
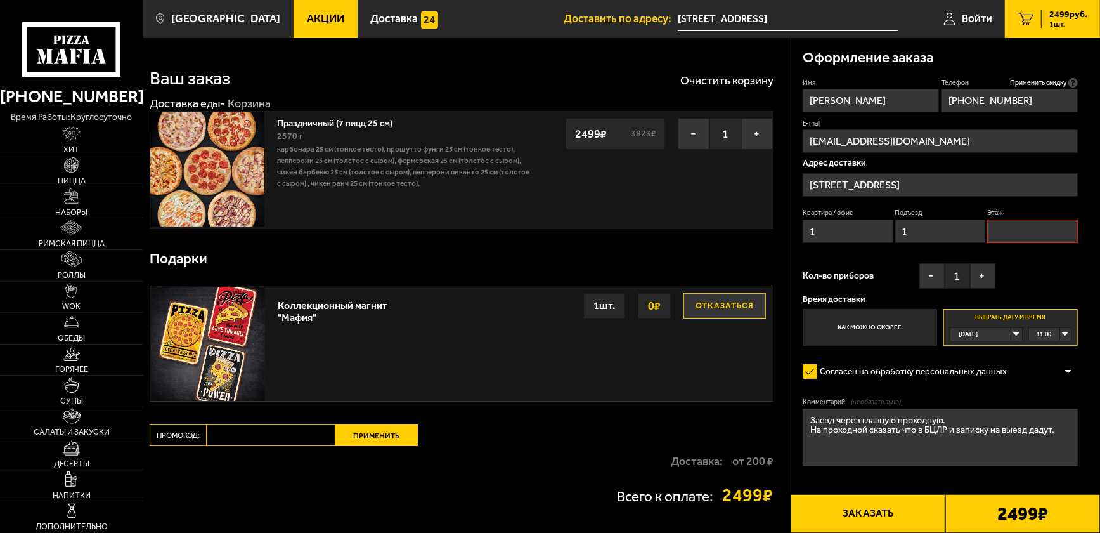
click at [1028, 238] on input "Этаж" at bounding box center [1032, 230] width 91 height 23
type input "1"
click at [988, 508] on div "2499 ₽" at bounding box center [1022, 513] width 155 height 39
click at [902, 520] on button "Заказать" at bounding box center [868, 513] width 155 height 39
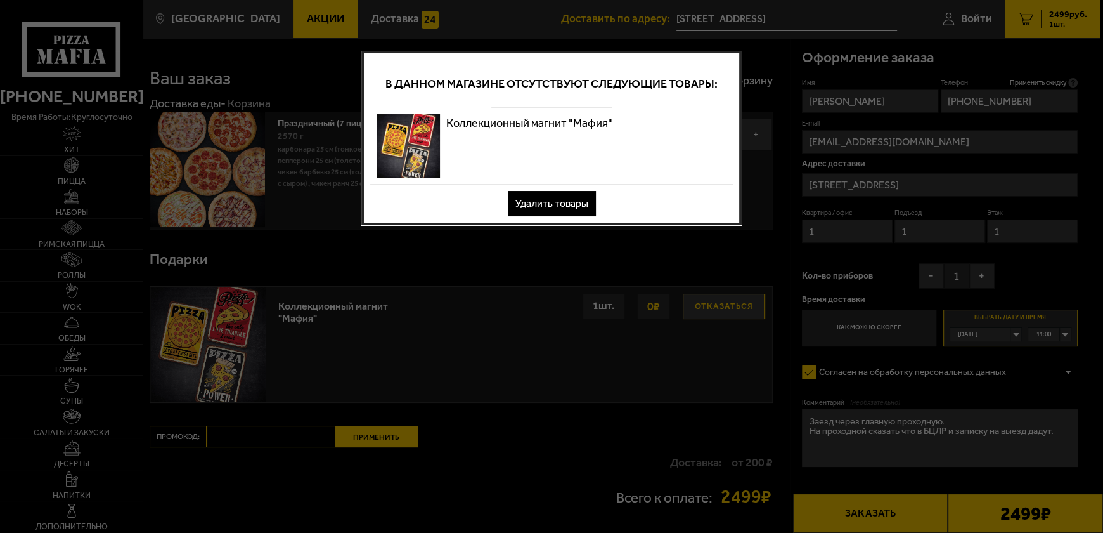
click at [544, 203] on button "Удалить товары" at bounding box center [552, 203] width 88 height 25
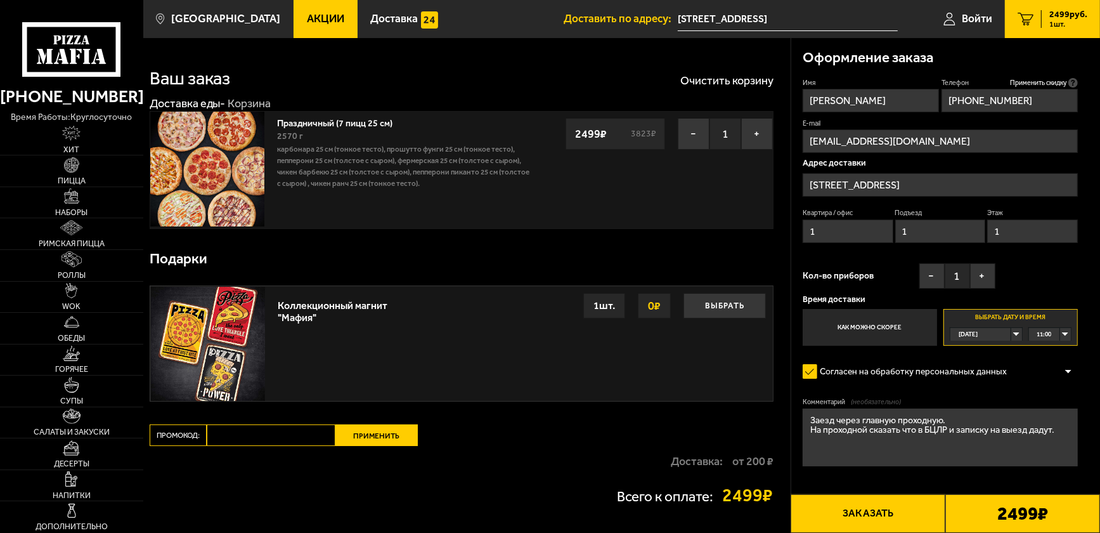
click at [876, 507] on button "Заказать" at bounding box center [868, 513] width 155 height 39
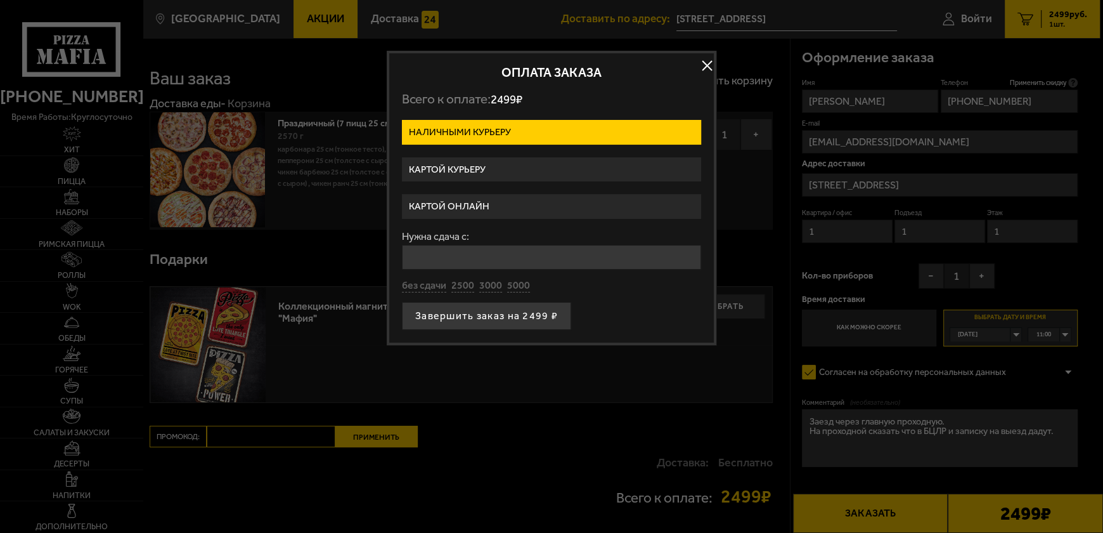
click at [452, 203] on label "Картой онлайн" at bounding box center [551, 206] width 299 height 25
click at [0, 0] on input "Картой онлайн" at bounding box center [0, 0] width 0 height 0
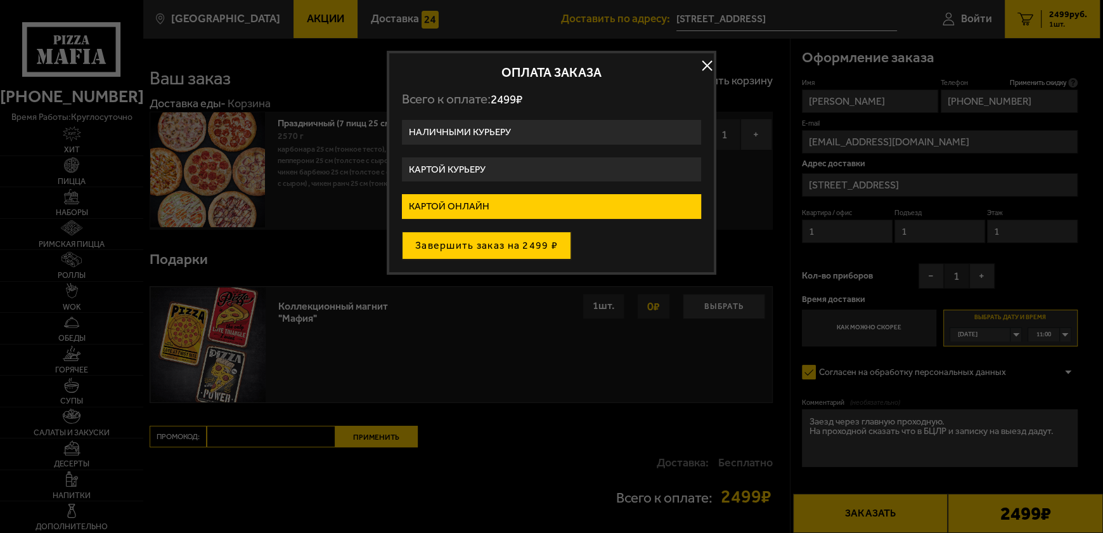
click at [470, 247] on button "Завершить заказ на 2499 ₽" at bounding box center [486, 245] width 169 height 28
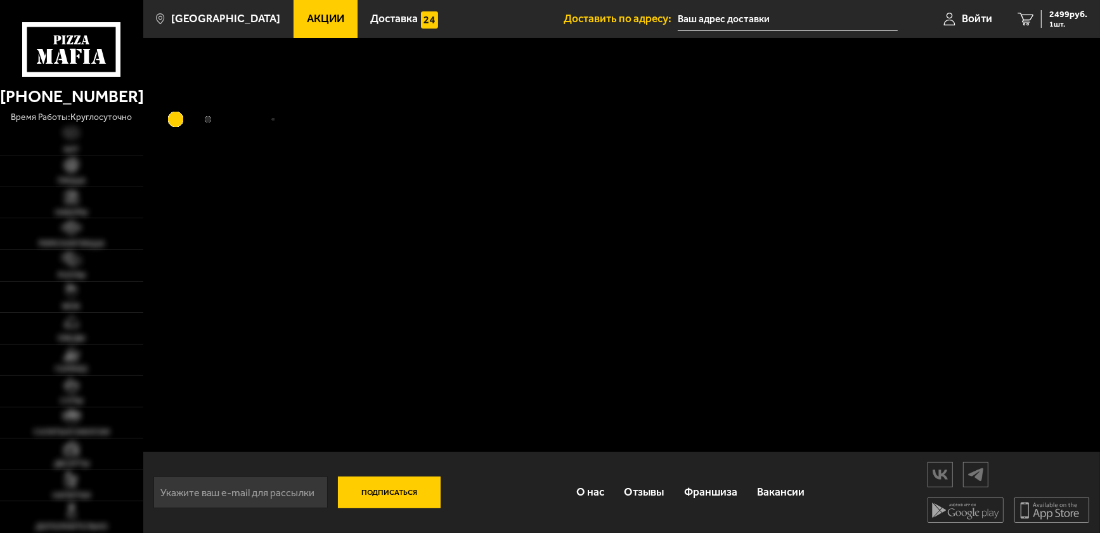
type input "[STREET_ADDRESS]"
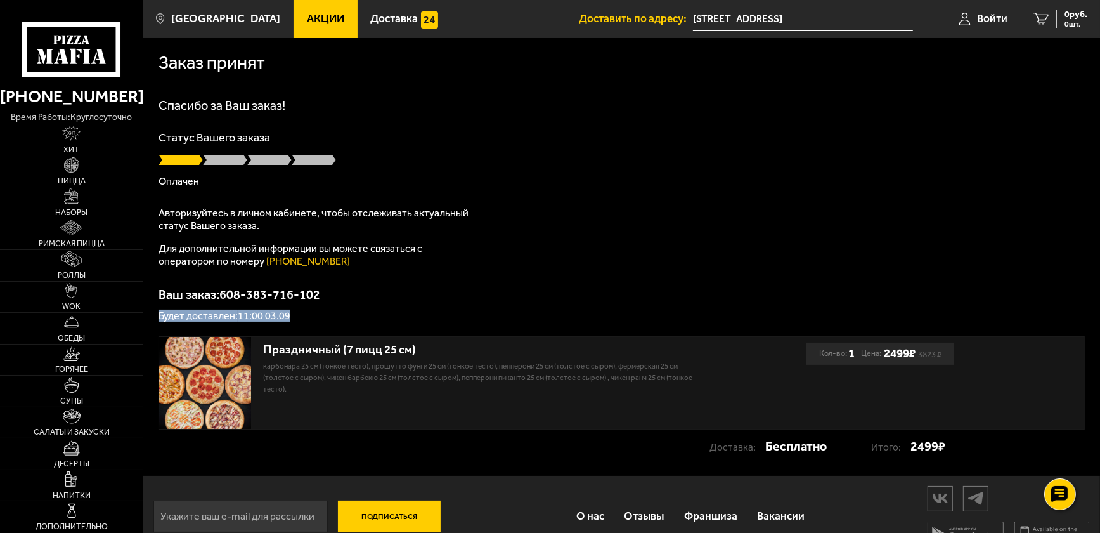
drag, startPoint x: 288, startPoint y: 314, endPoint x: 319, endPoint y: 298, distance: 34.3
click at [319, 298] on div "Ваш заказ: 608-383-716-102 Будет доставлен: 11:00 03.09" at bounding box center [621, 304] width 926 height 33
click at [311, 294] on p "Ваш заказ: 608-383-716-102" at bounding box center [621, 294] width 926 height 13
drag, startPoint x: 222, startPoint y: 294, endPoint x: 320, endPoint y: 313, distance: 99.6
click at [321, 313] on div "Ваш заказ: 608-383-716-102 Будет доставлен: 11:00 03.09" at bounding box center [621, 304] width 926 height 33
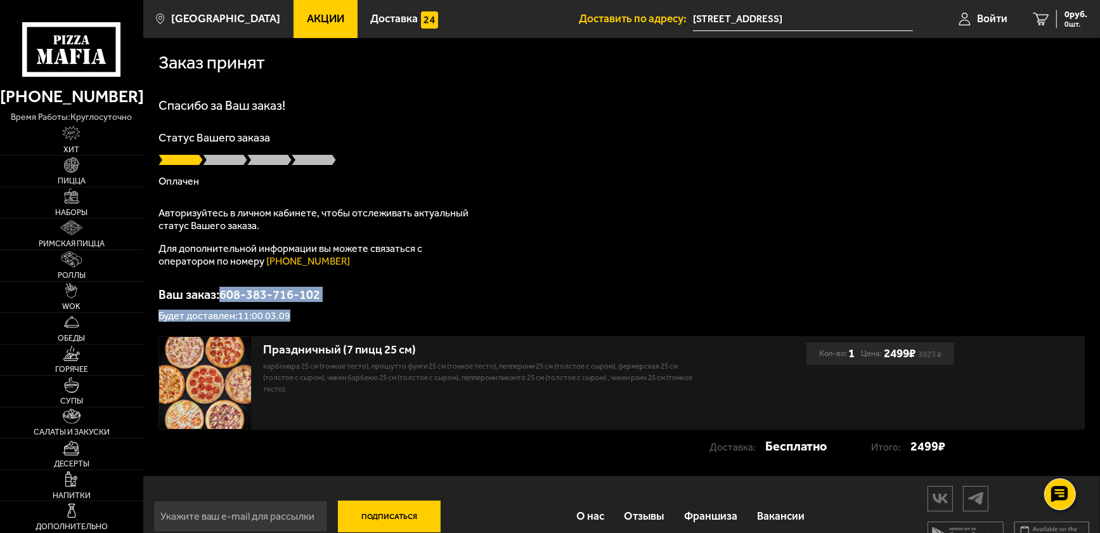
click at [299, 307] on div "Ваш заказ: 608-383-716-102 Будет доставлен: 11:00 03.09" at bounding box center [621, 304] width 926 height 33
drag, startPoint x: 292, startPoint y: 313, endPoint x: 304, endPoint y: 309, distance: 12.8
click at [304, 309] on div "Ваш заказ: 608-383-716-102 Будет доставлен: 11:00 03.09" at bounding box center [621, 304] width 926 height 33
drag, startPoint x: 294, startPoint y: 315, endPoint x: 157, endPoint y: 313, distance: 137.6
click at [157, 313] on div "Заказ принят Спасибо за Ваш заказ! Статус Вашего заказа Оплачен Авторизуйтесь в…" at bounding box center [621, 256] width 957 height 437
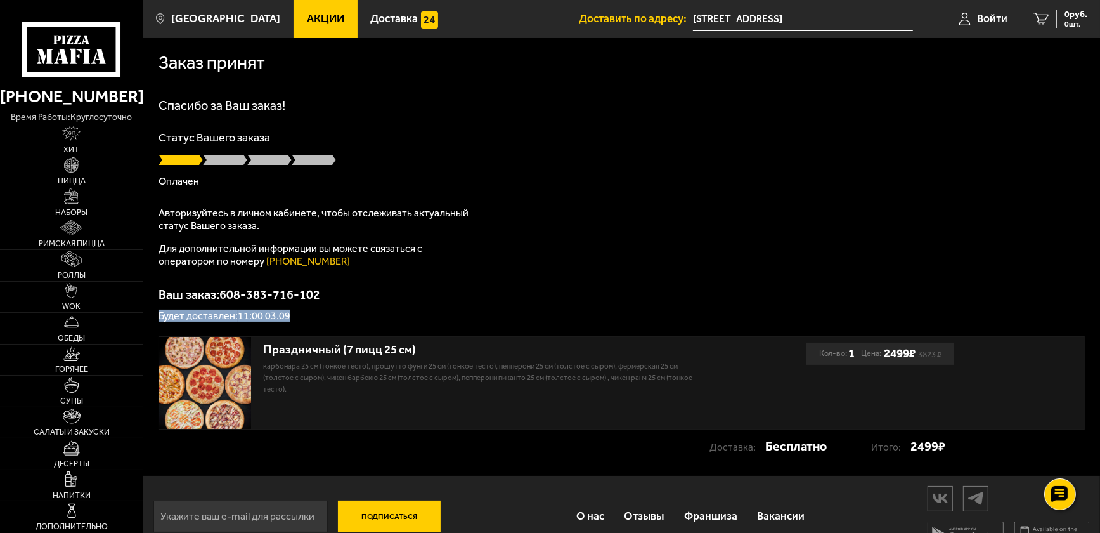
click at [164, 316] on p "Будет доставлен: 11:00 03.09" at bounding box center [621, 316] width 926 height 10
drag, startPoint x: 153, startPoint y: 313, endPoint x: 308, endPoint y: 320, distance: 154.8
click at [308, 320] on div "Заказ принят Спасибо за Ваш заказ! Статус Вашего заказа Оплачен Авторизуйтесь в…" at bounding box center [621, 256] width 957 height 437
click at [308, 320] on p "Будет доставлен: 11:00 03.09" at bounding box center [621, 316] width 926 height 10
drag, startPoint x: 299, startPoint y: 311, endPoint x: 153, endPoint y: 313, distance: 145.2
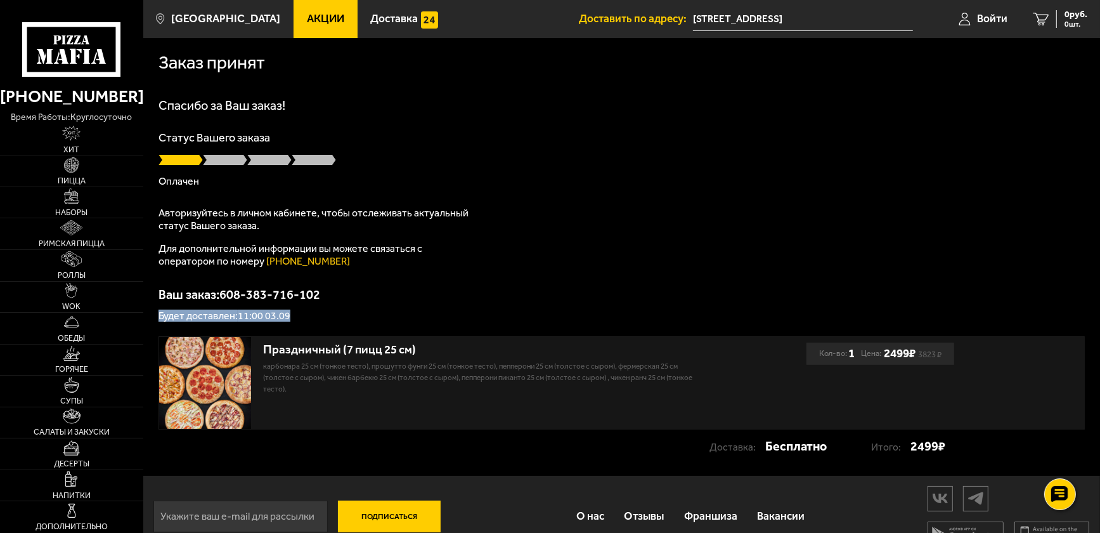
click at [153, 313] on div "Заказ принят Спасибо за Ваш заказ! Статус Вашего заказа Оплачен Авторизуйтесь в…" at bounding box center [621, 256] width 957 height 437
click at [313, 337] on div "Праздничный (7 пицц 25 см) Карбонара 25 см (тонкое тесто), Прошутто Фунги 25 см…" at bounding box center [481, 366] width 434 height 58
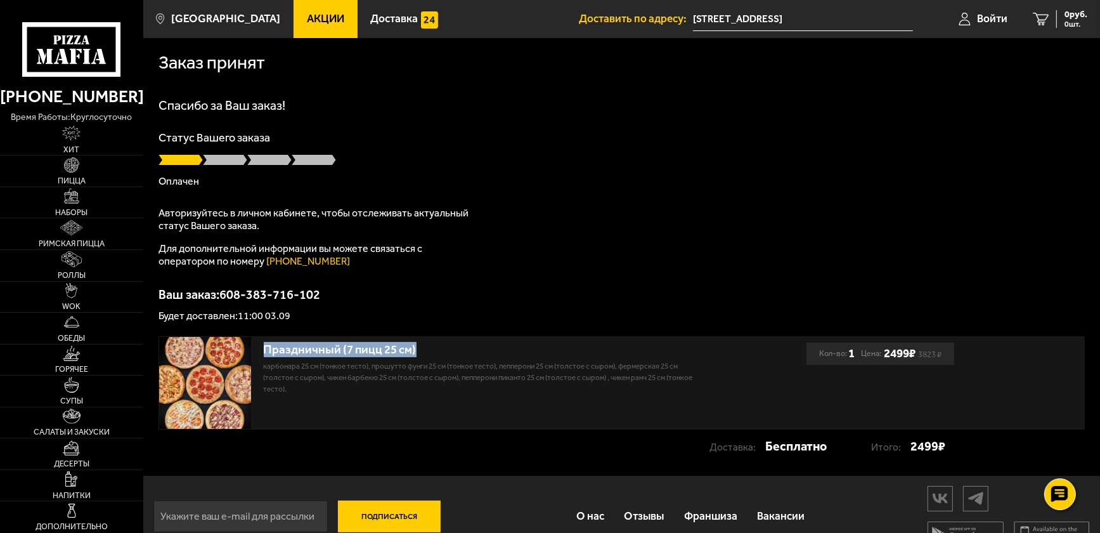
drag, startPoint x: 261, startPoint y: 351, endPoint x: 437, endPoint y: 345, distance: 177.0
click at [437, 345] on div "Праздничный (7 пицц 25 см) Карбонара 25 см (тонкое тесто), Прошутто Фунги 25 см…" at bounding box center [482, 383] width 647 height 92
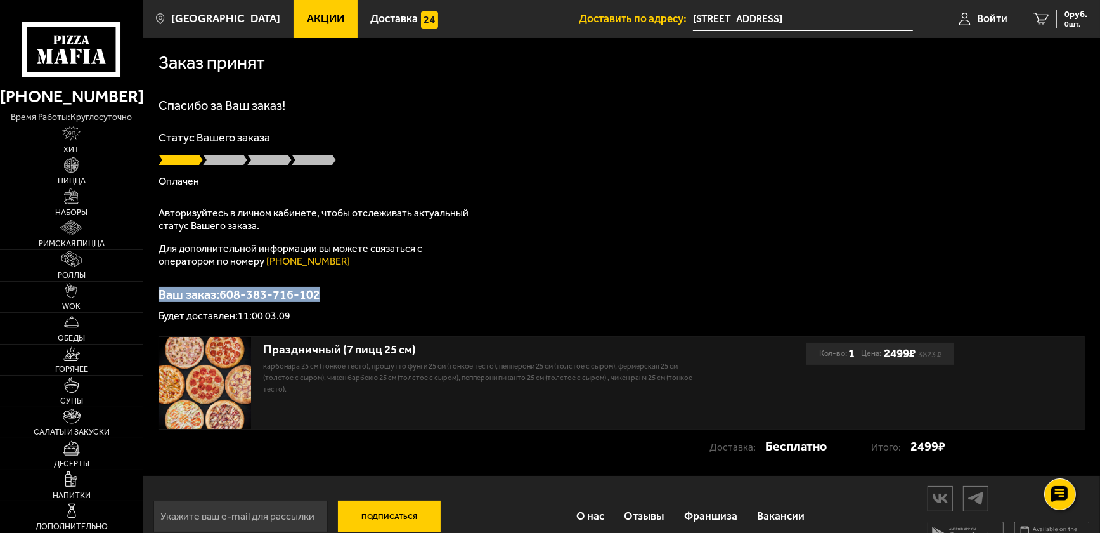
drag, startPoint x: 330, startPoint y: 284, endPoint x: 158, endPoint y: 291, distance: 171.9
click at [158, 291] on div "Спасибо за Ваш заказ! Статус Вашего заказа Оплачен Авторизуйтесь в личном кабин…" at bounding box center [621, 210] width 926 height 222
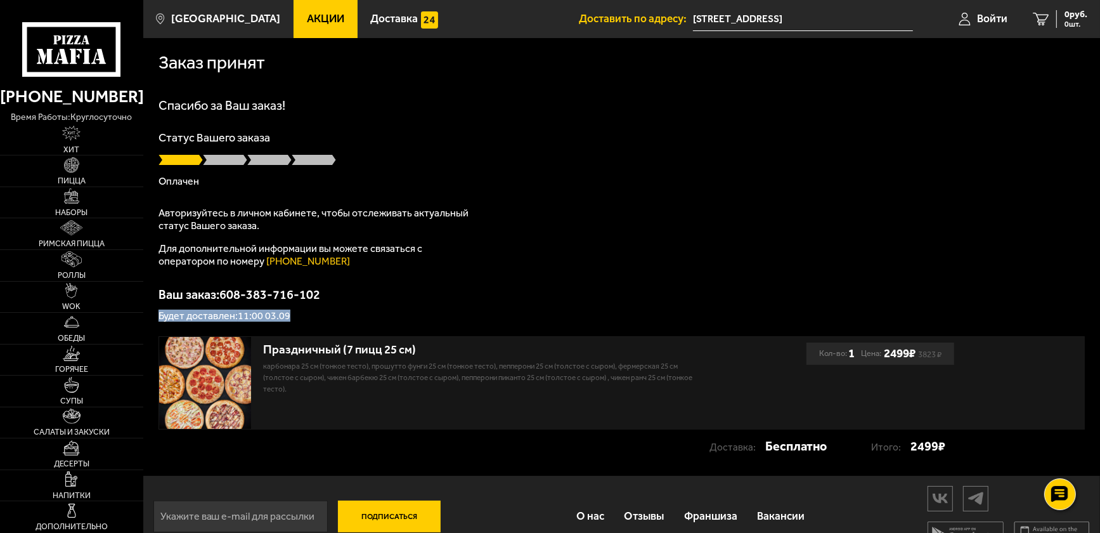
drag, startPoint x: 292, startPoint y: 313, endPoint x: 155, endPoint y: 313, distance: 136.9
click at [155, 313] on div "Заказ принят Спасибо за Ваш заказ! Статус Вашего заказа Оплачен Авторизуйтесь в…" at bounding box center [621, 256] width 957 height 437
click at [280, 328] on div "Заказ принят Спасибо за Ваш заказ! Статус Вашего заказа Оплачен Авторизуйтесь в…" at bounding box center [621, 256] width 957 height 437
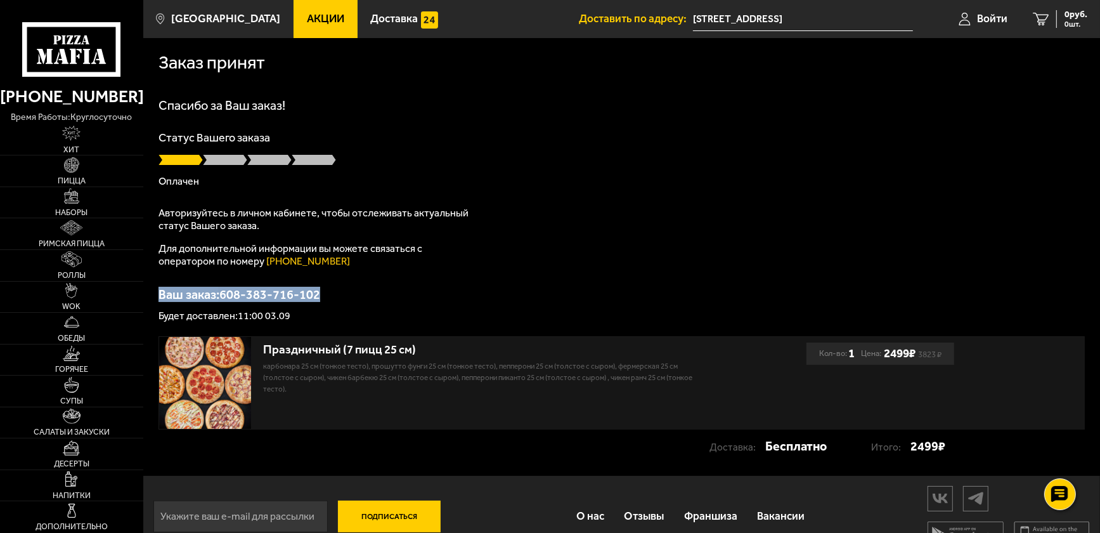
drag, startPoint x: 327, startPoint y: 294, endPoint x: 157, endPoint y: 290, distance: 170.6
click at [157, 290] on div "Заказ принят Спасибо за Ваш заказ! Статус Вашего заказа Оплачен Авторизуйтесь в…" at bounding box center [621, 256] width 957 height 437
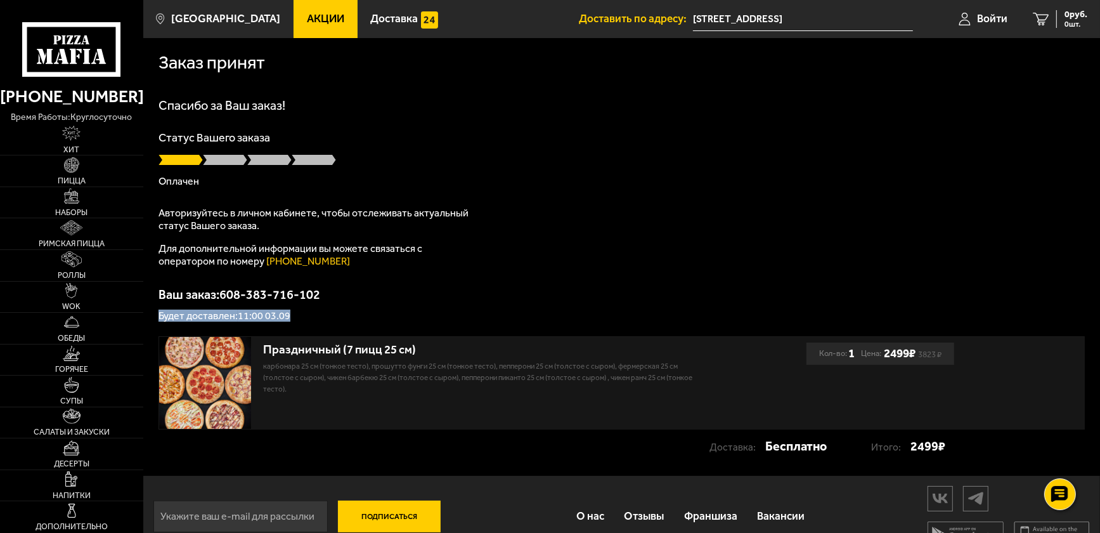
drag, startPoint x: 290, startPoint y: 314, endPoint x: 155, endPoint y: 307, distance: 135.2
click at [155, 307] on div "Заказ принят Спасибо за Ваш заказ! Статус Вашего заказа Оплачен Авторизуйтесь в…" at bounding box center [621, 256] width 957 height 437
click at [201, 326] on div "Заказ принят Спасибо за Ваш заказ! Статус Вашего заказа Оплачен Авторизуйтесь в…" at bounding box center [621, 256] width 957 height 437
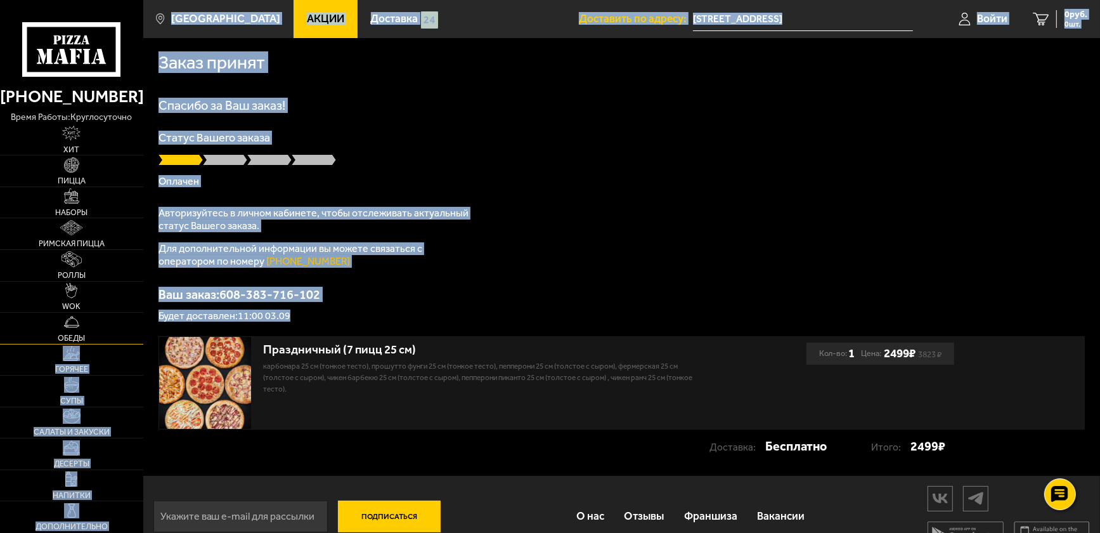
drag, startPoint x: 289, startPoint y: 316, endPoint x: 138, endPoint y: 314, distance: 150.9
click at [138, 314] on div "(812) 333 22 22 время работы: круглосуточно Хит Пицца Наборы Римская пицца Ролл…" at bounding box center [550, 278] width 1100 height 557
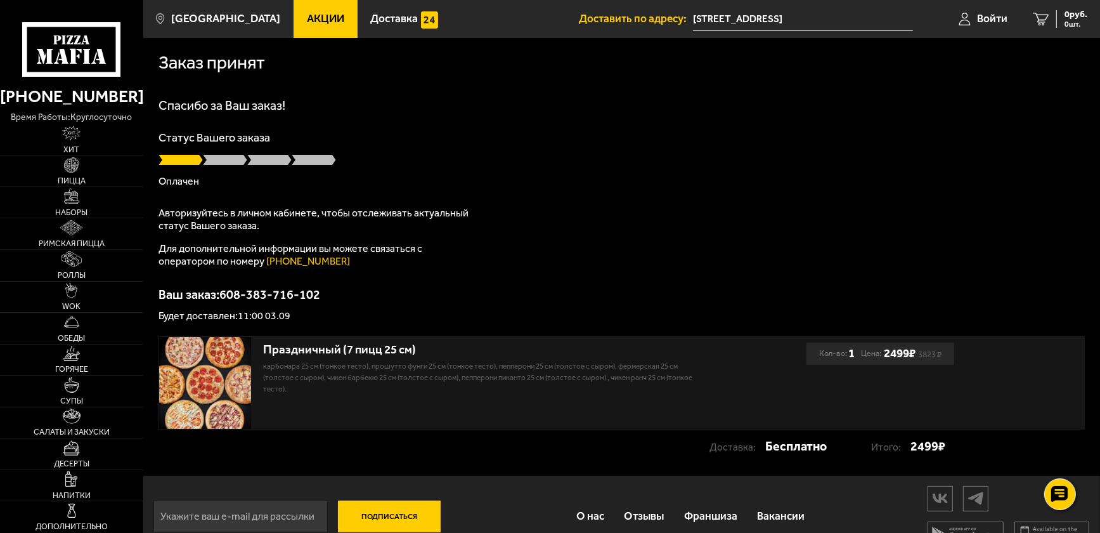
click at [289, 328] on div "Заказ принят Спасибо за Ваш заказ! Статус Вашего заказа Оплачен Авторизуйтесь в…" at bounding box center [621, 256] width 957 height 437
